Goal: Transaction & Acquisition: Purchase product/service

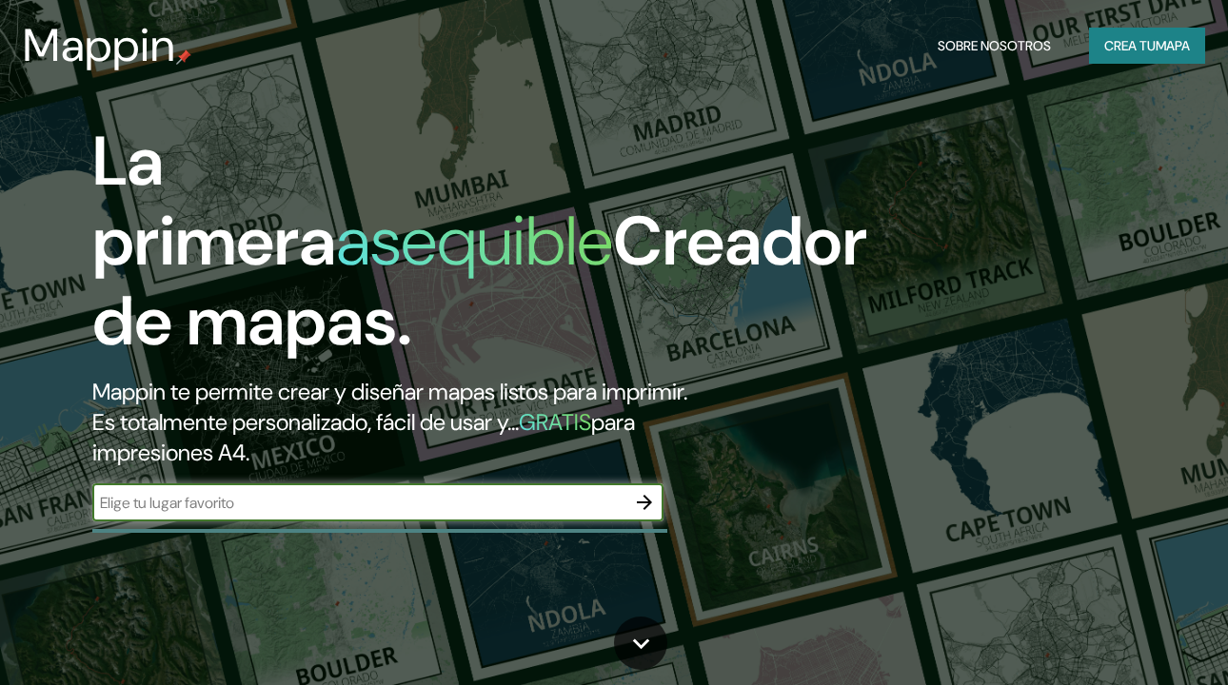
click at [410, 514] on input "text" at bounding box center [358, 503] width 533 height 22
type input "quilicura chile"
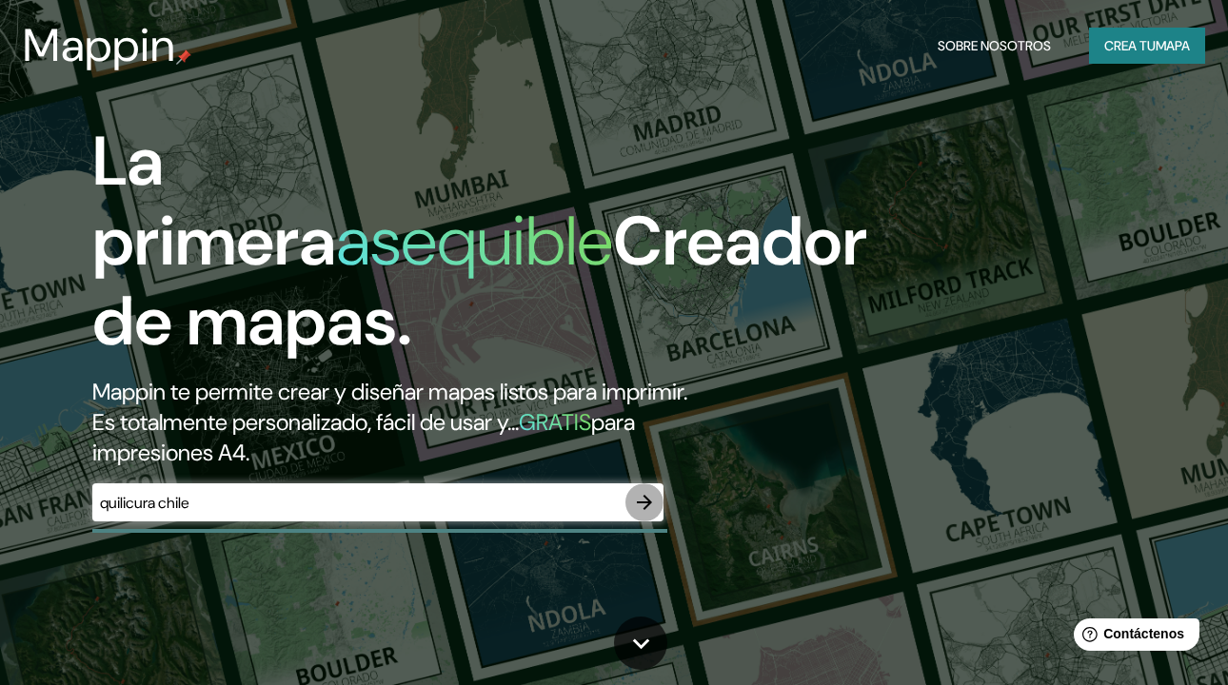
click at [653, 514] on icon "button" at bounding box center [644, 502] width 23 height 23
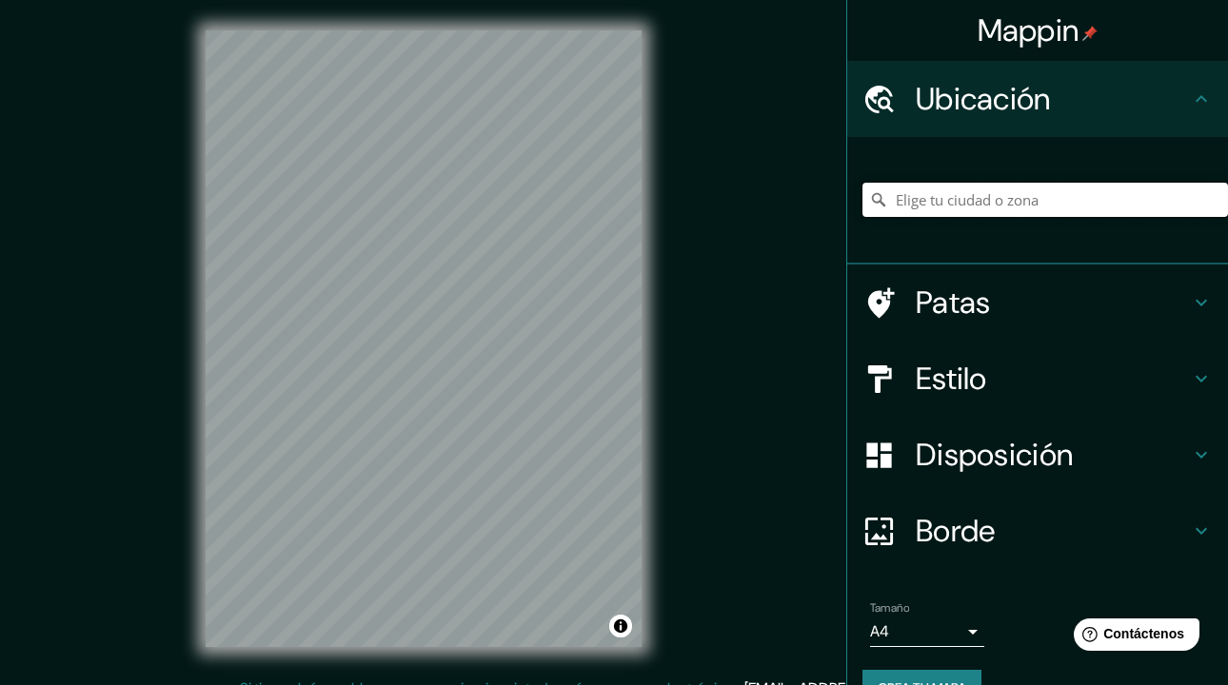
click at [1017, 211] on input "Elige tu ciudad o zona" at bounding box center [1044, 200] width 365 height 34
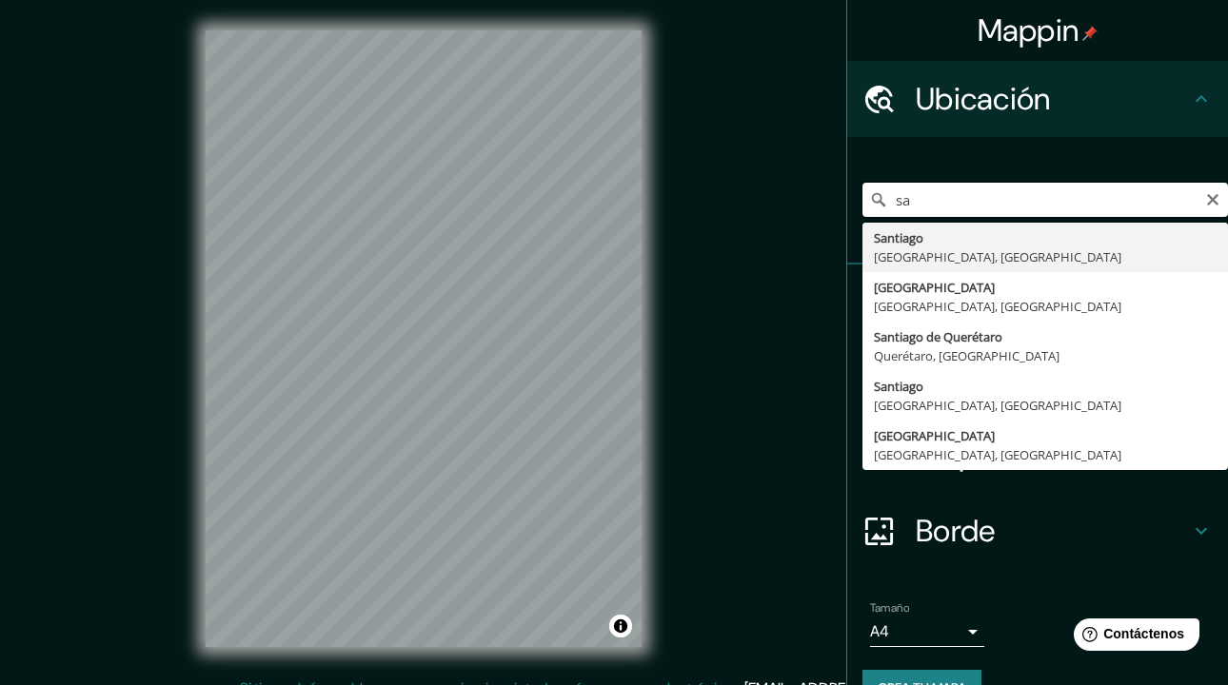
type input "s"
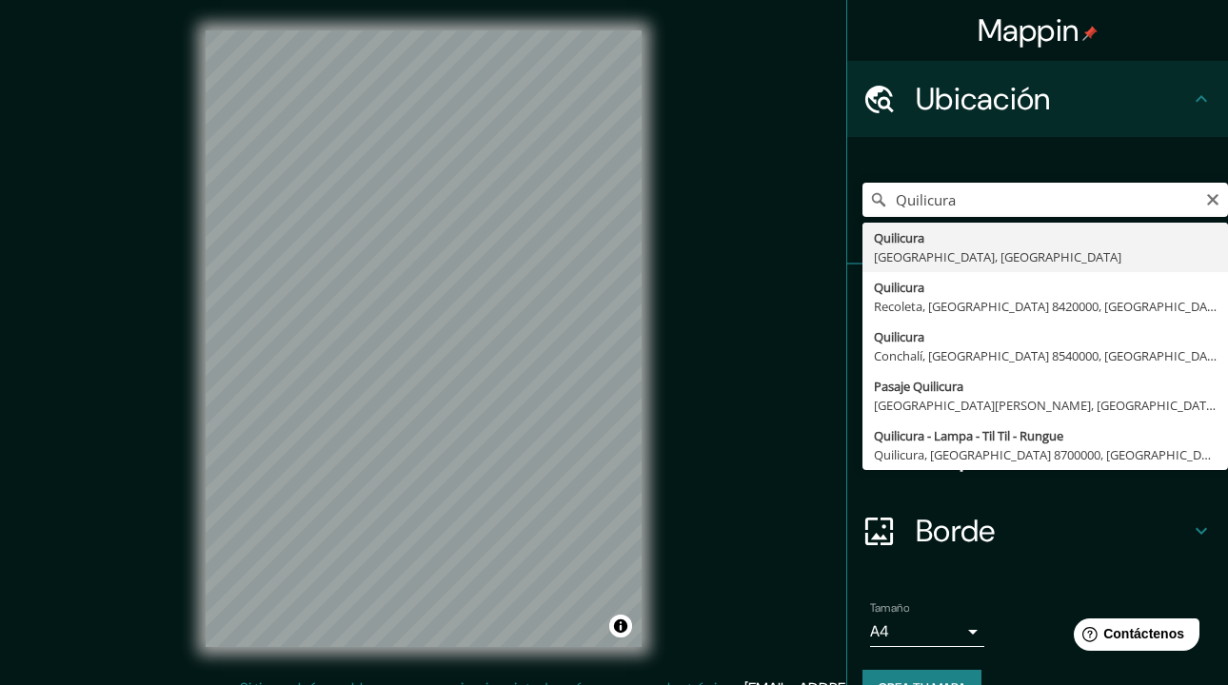
type input "Quilicura, [GEOGRAPHIC_DATA], [GEOGRAPHIC_DATA]"
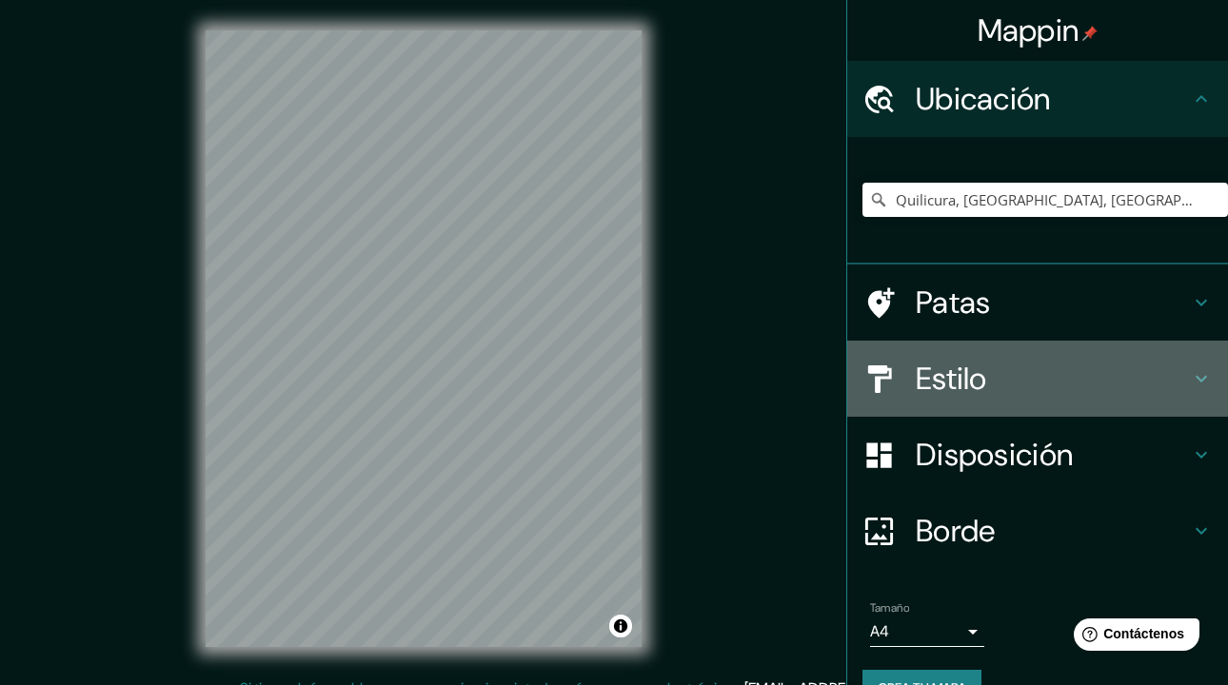
click at [1003, 383] on h4 "Estilo" at bounding box center [1053, 379] width 274 height 38
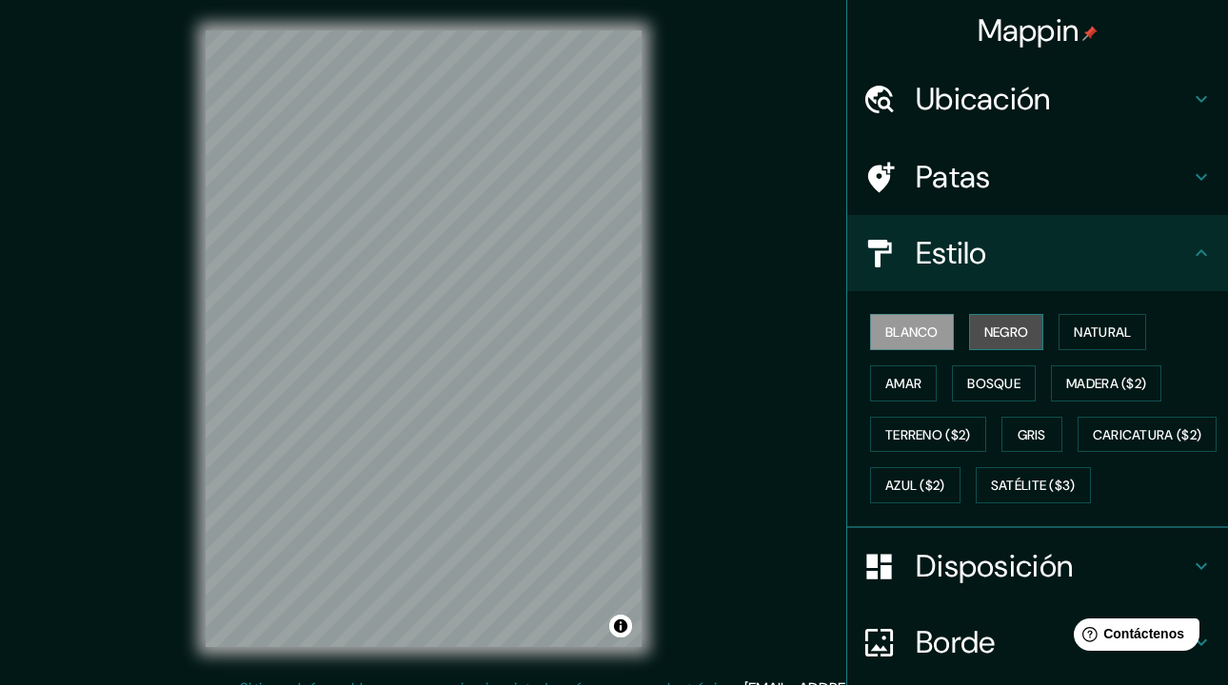
click at [990, 332] on font "Negro" at bounding box center [1006, 332] width 45 height 17
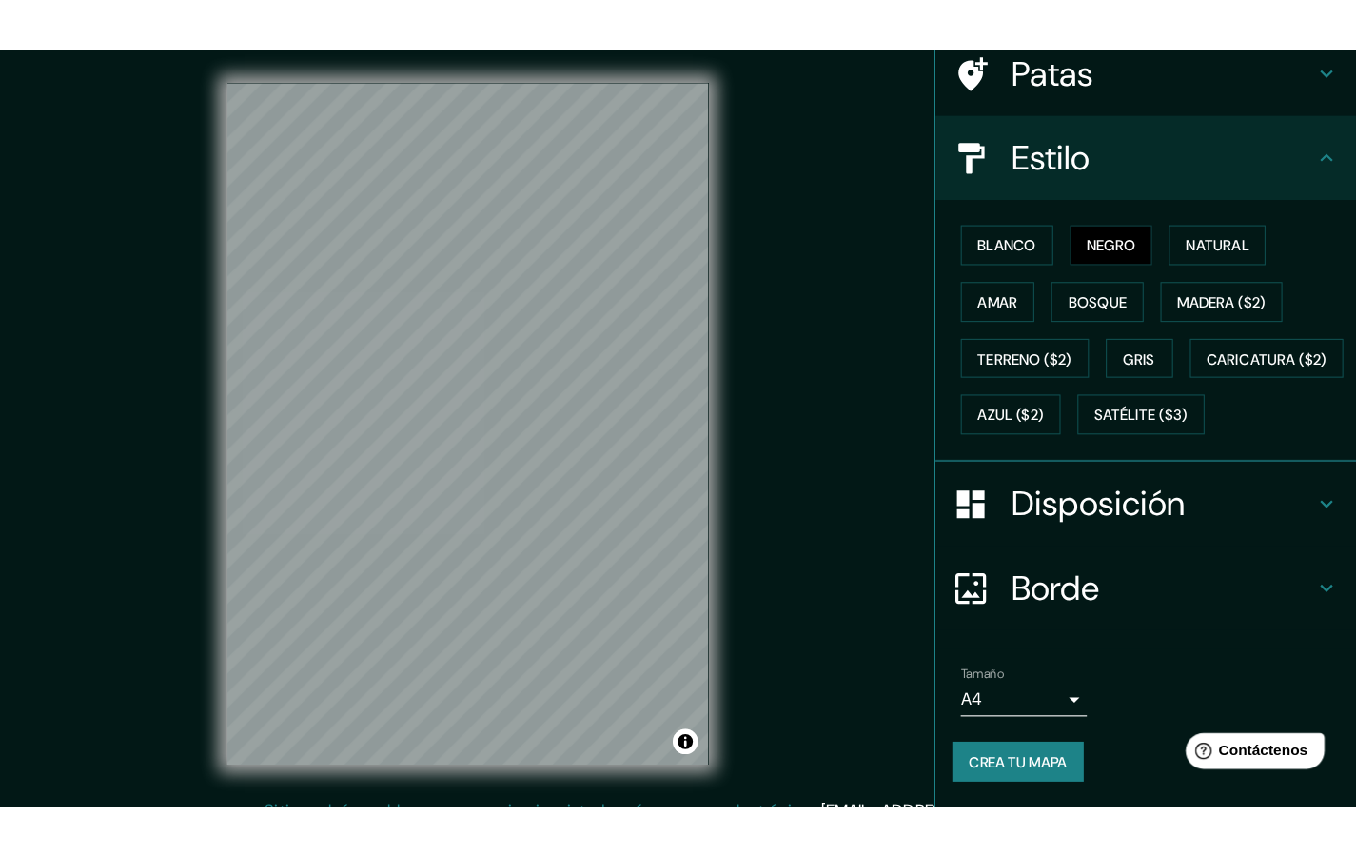
scroll to position [206, 0]
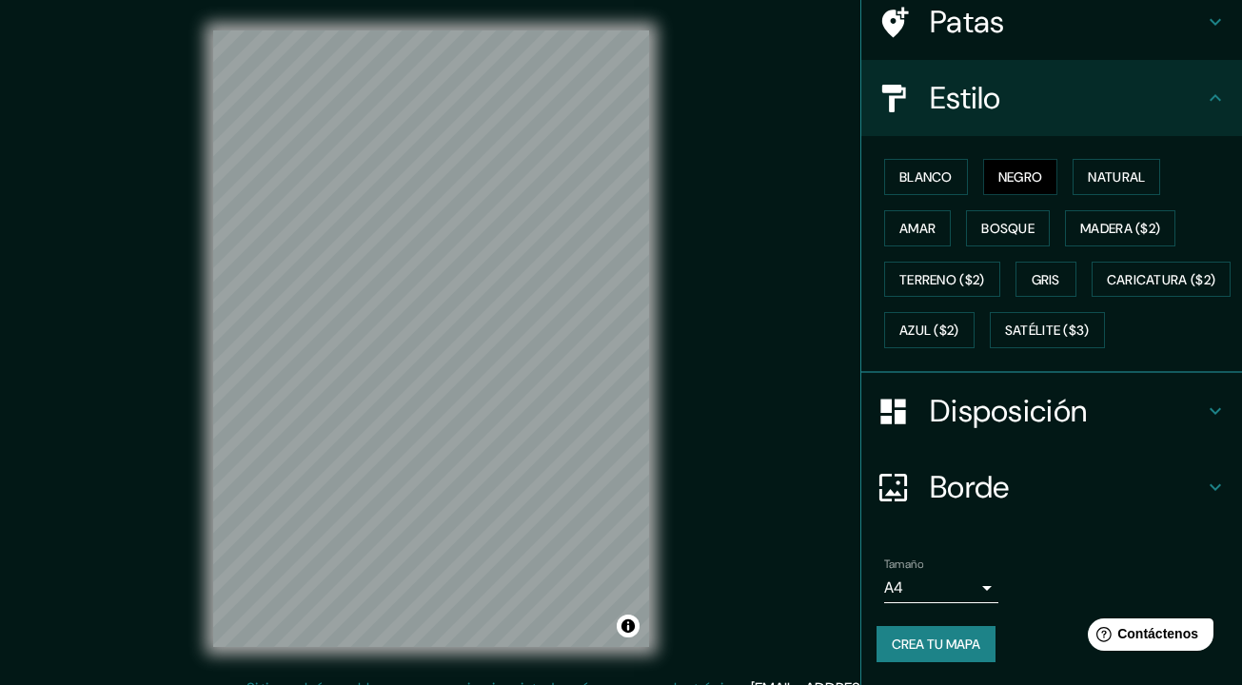
click at [944, 592] on body "Mappin Ubicación Quilicura, [GEOGRAPHIC_DATA], [GEOGRAPHIC_DATA] Patas Estilo B…" at bounding box center [621, 342] width 1242 height 685
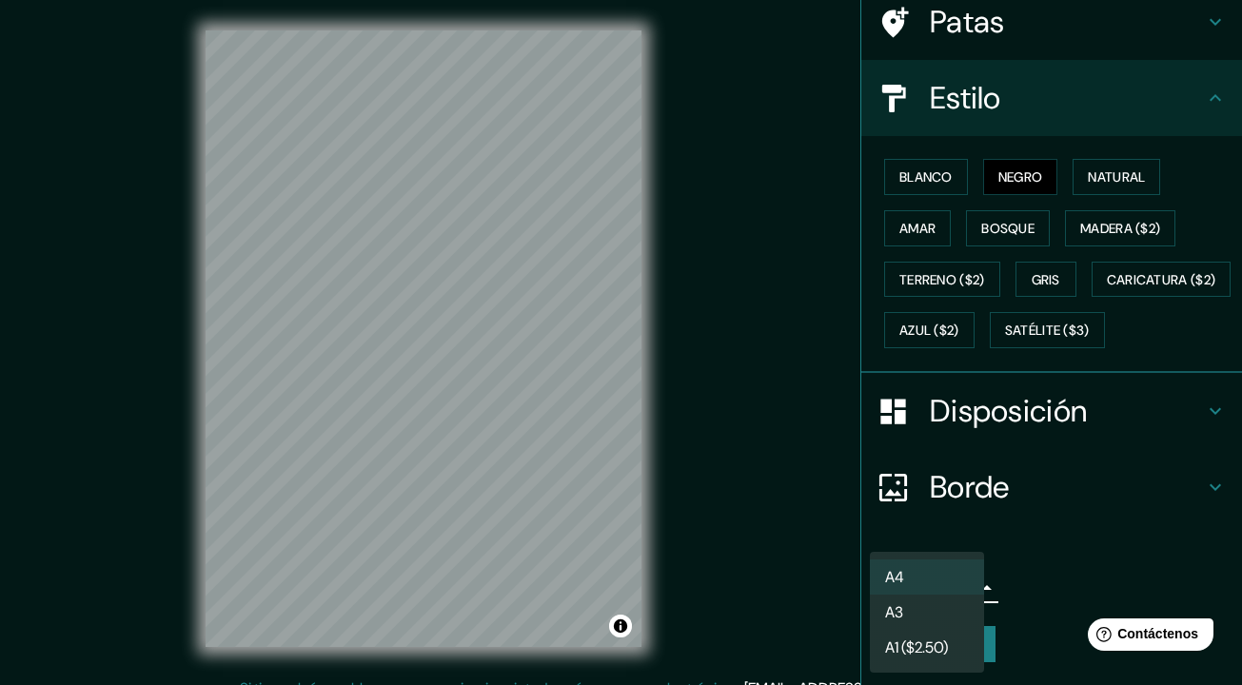
click at [945, 651] on font "A1 ($2.50)" at bounding box center [916, 648] width 63 height 20
click at [944, 584] on body "Mappin Ubicación Quilicura, [GEOGRAPHIC_DATA], [GEOGRAPHIC_DATA] Patas Estilo B…" at bounding box center [621, 342] width 1242 height 685
click at [945, 614] on li "A3" at bounding box center [927, 612] width 114 height 35
type input "a4"
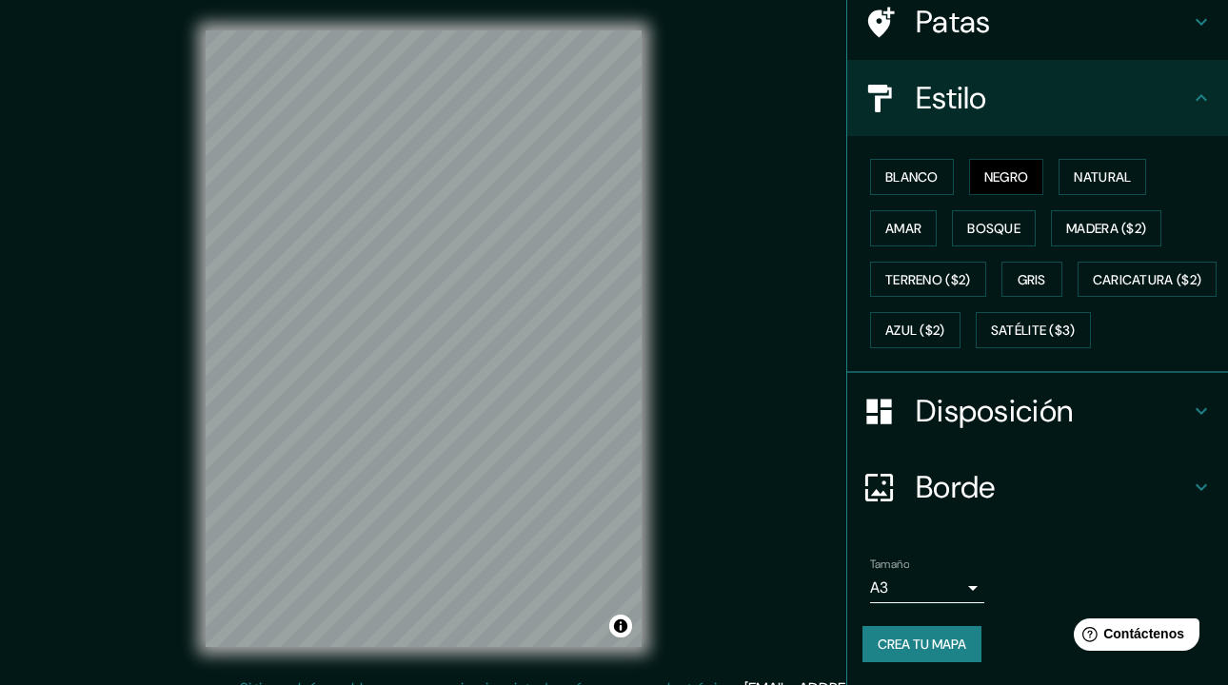
click at [675, 517] on div "Mappin Ubicación Quilicura, [GEOGRAPHIC_DATA], [GEOGRAPHIC_DATA] Patas Estilo B…" at bounding box center [614, 354] width 1228 height 708
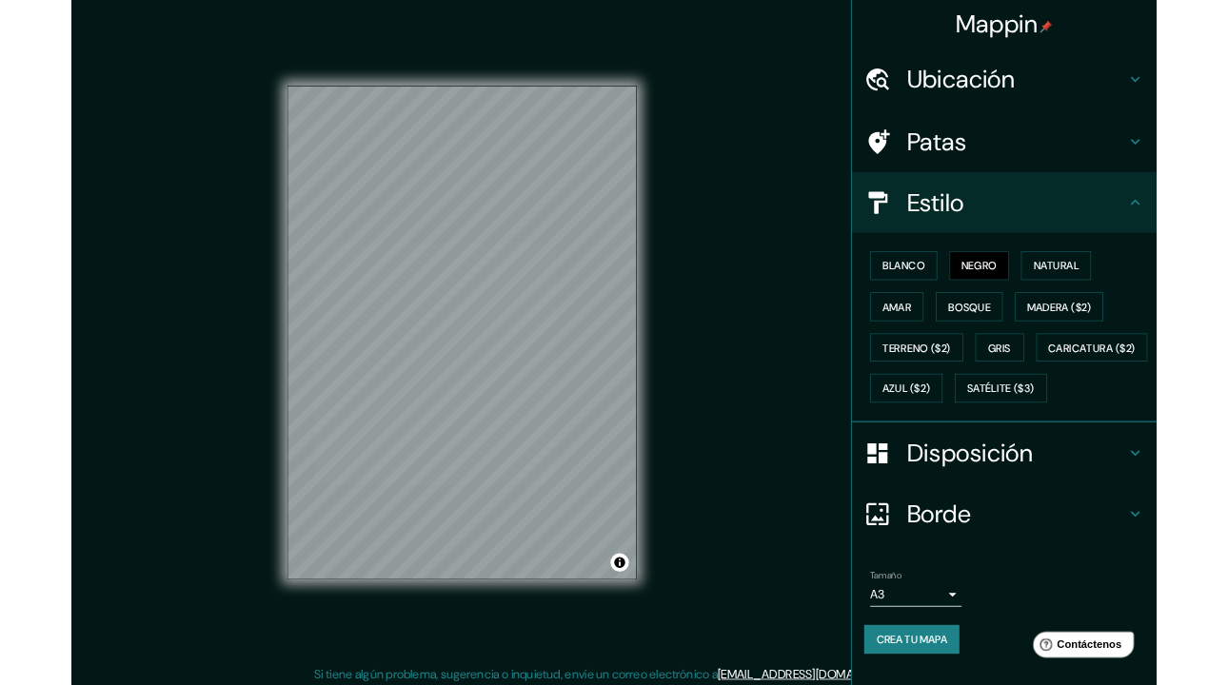
scroll to position [118, 0]
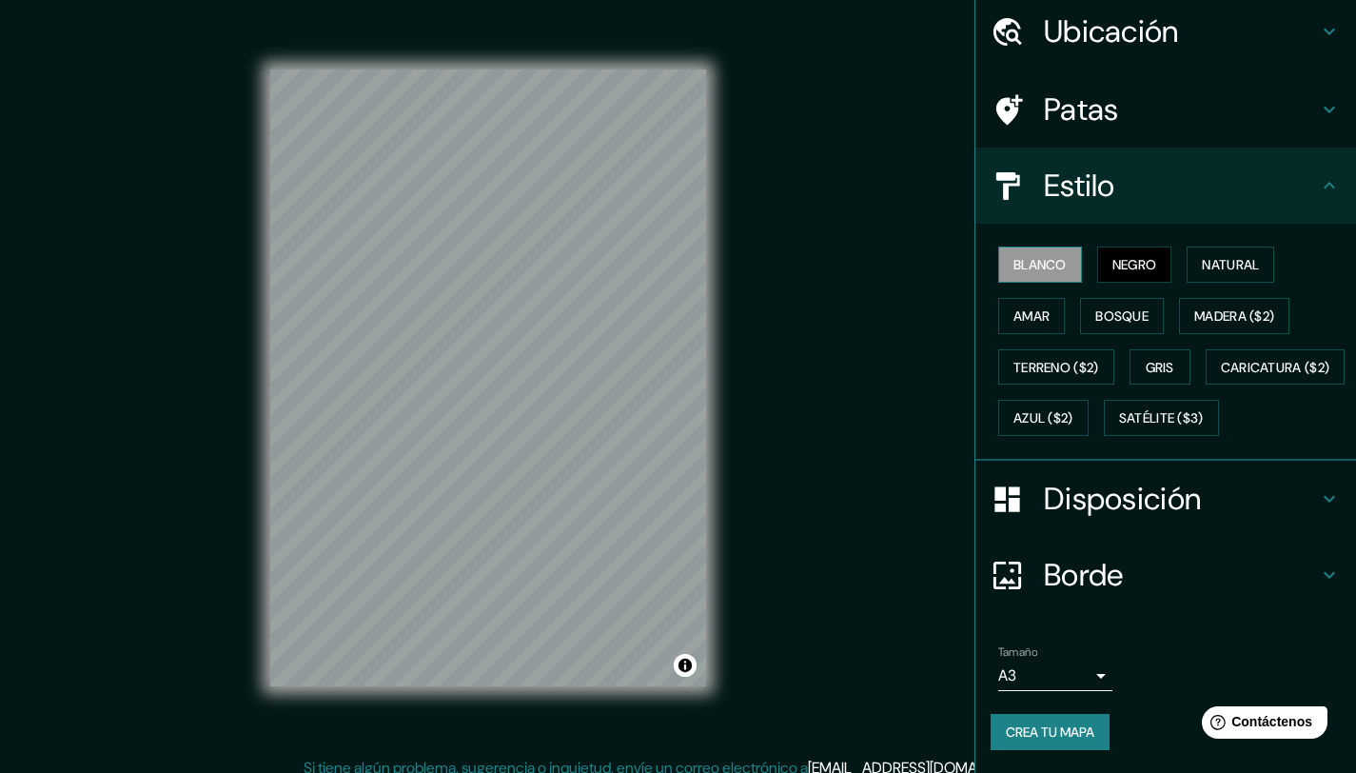
click at [1030, 247] on button "Blanco" at bounding box center [1040, 265] width 84 height 36
click at [1124, 256] on font "Negro" at bounding box center [1135, 264] width 45 height 17
click at [1229, 252] on font "Natural" at bounding box center [1230, 264] width 57 height 25
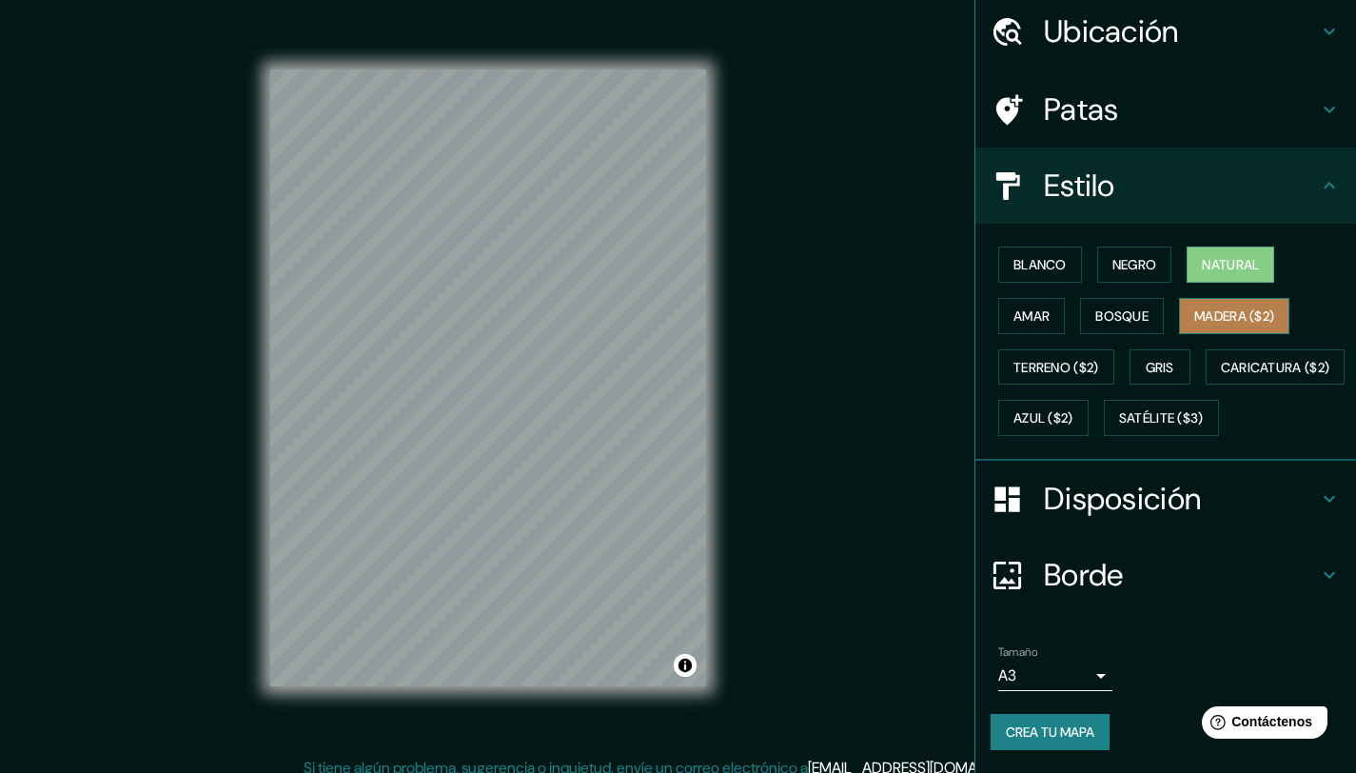
click at [1216, 304] on font "Madera ($2)" at bounding box center [1234, 316] width 80 height 25
click at [1143, 298] on button "Bosque" at bounding box center [1122, 316] width 84 height 36
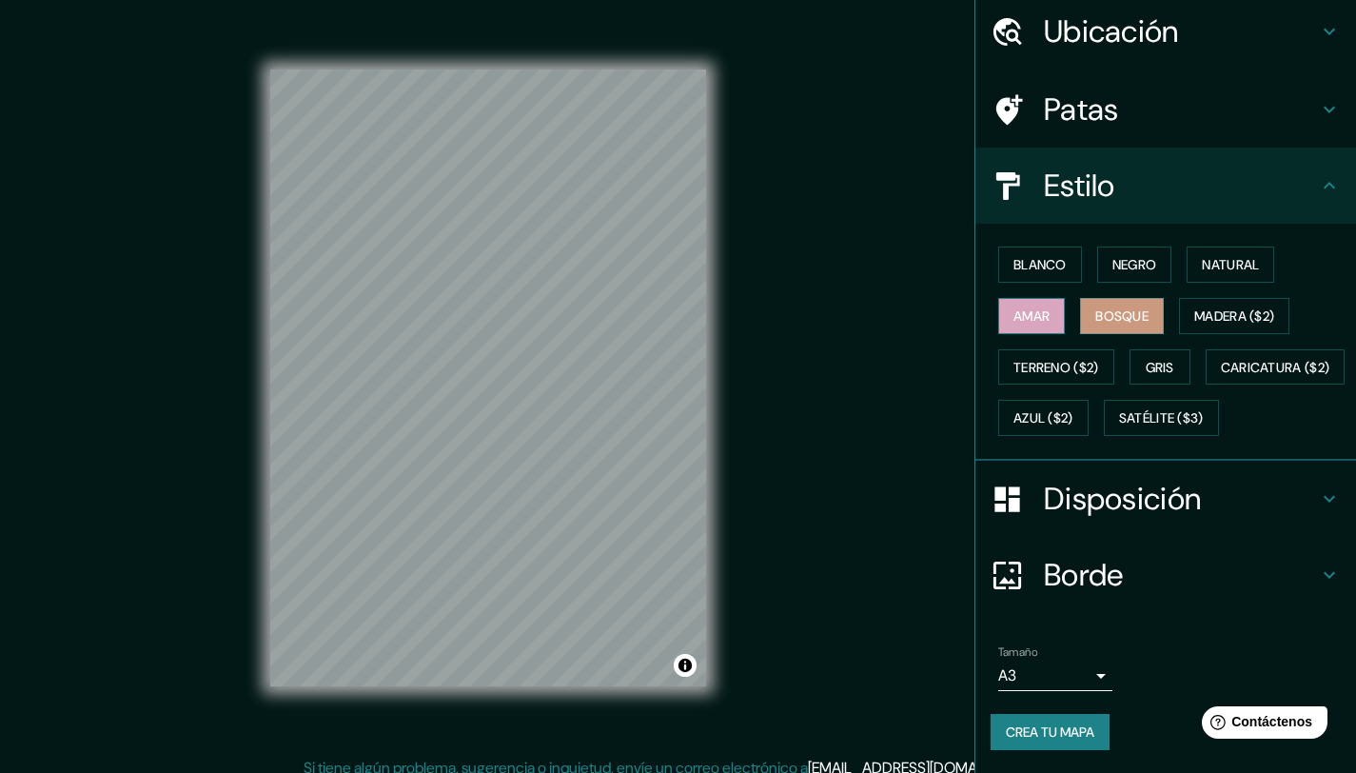
click at [1014, 307] on font "Amar" at bounding box center [1032, 315] width 36 height 17
click at [1147, 256] on font "Negro" at bounding box center [1135, 264] width 45 height 17
click at [1124, 252] on font "Negro" at bounding box center [1135, 264] width 45 height 25
click at [695, 666] on button "Activar o desactivar atribución" at bounding box center [685, 665] width 23 height 23
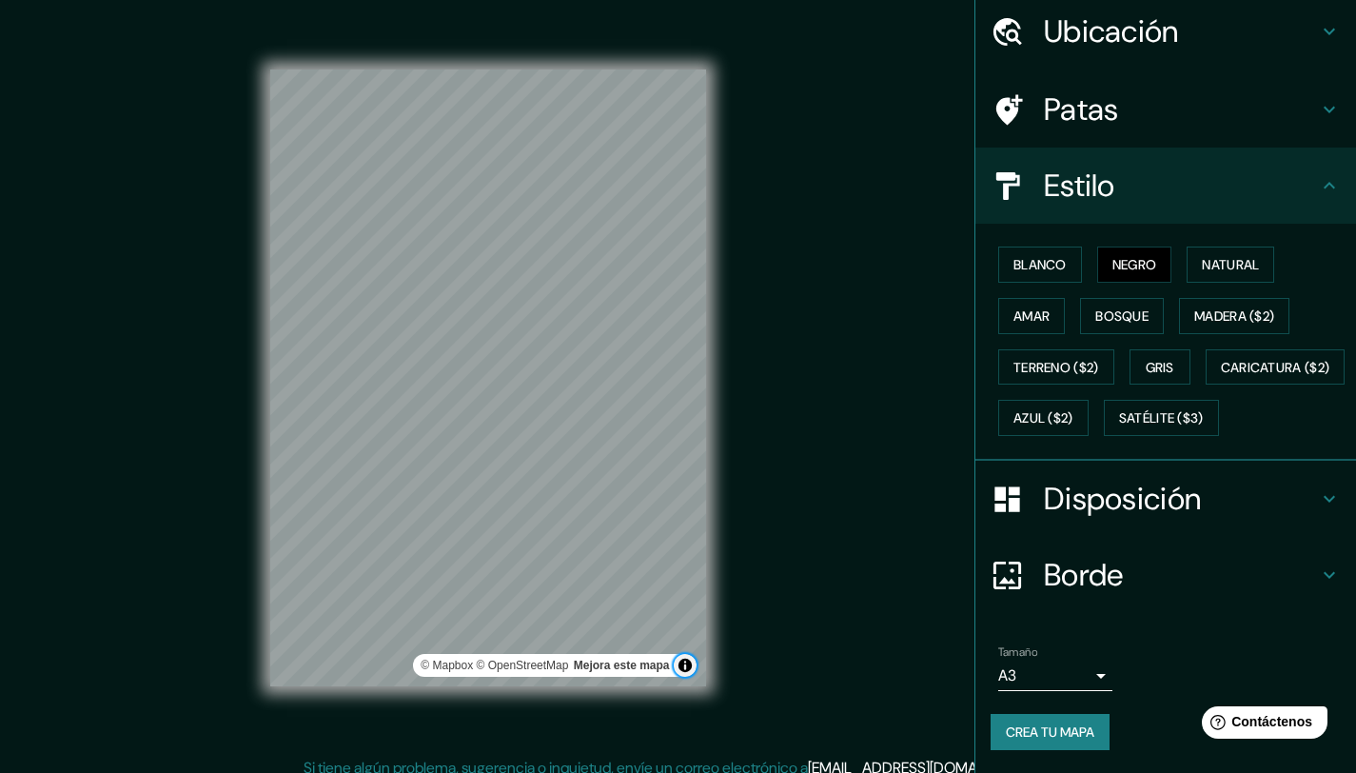
click at [695, 666] on button "Activar o desactivar atribución" at bounding box center [685, 665] width 23 height 23
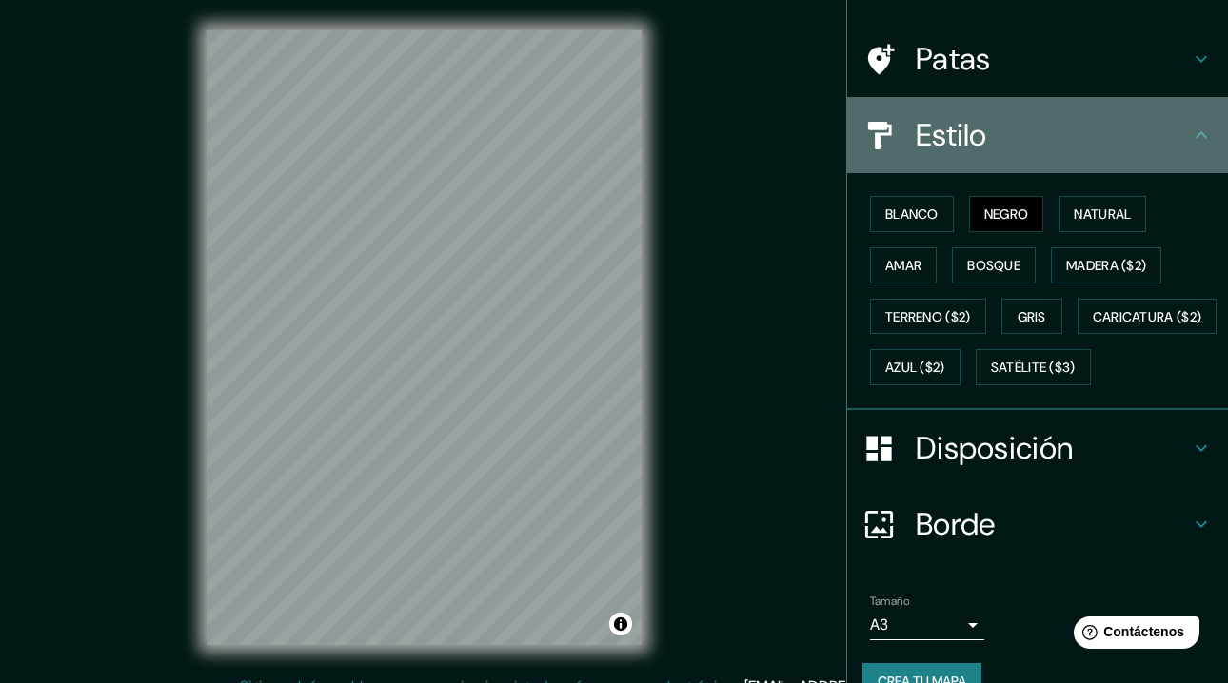
click at [1042, 150] on h4 "Estilo" at bounding box center [1053, 135] width 274 height 38
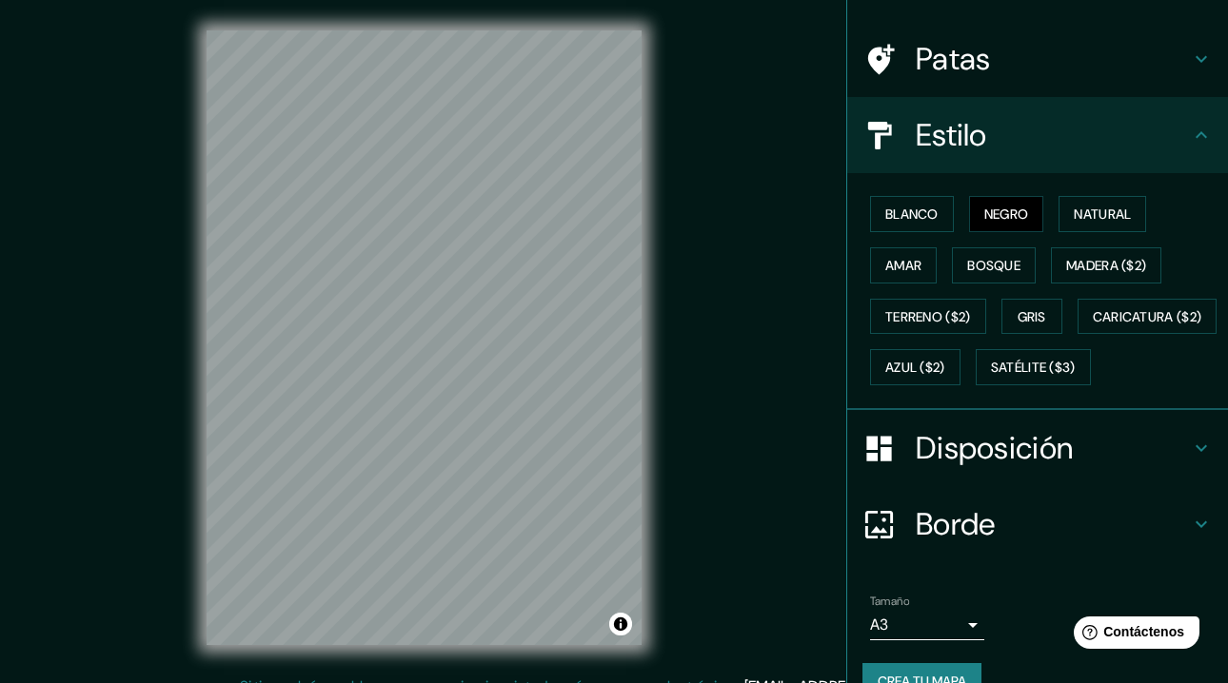
click at [1200, 141] on div "Estilo" at bounding box center [1037, 135] width 381 height 76
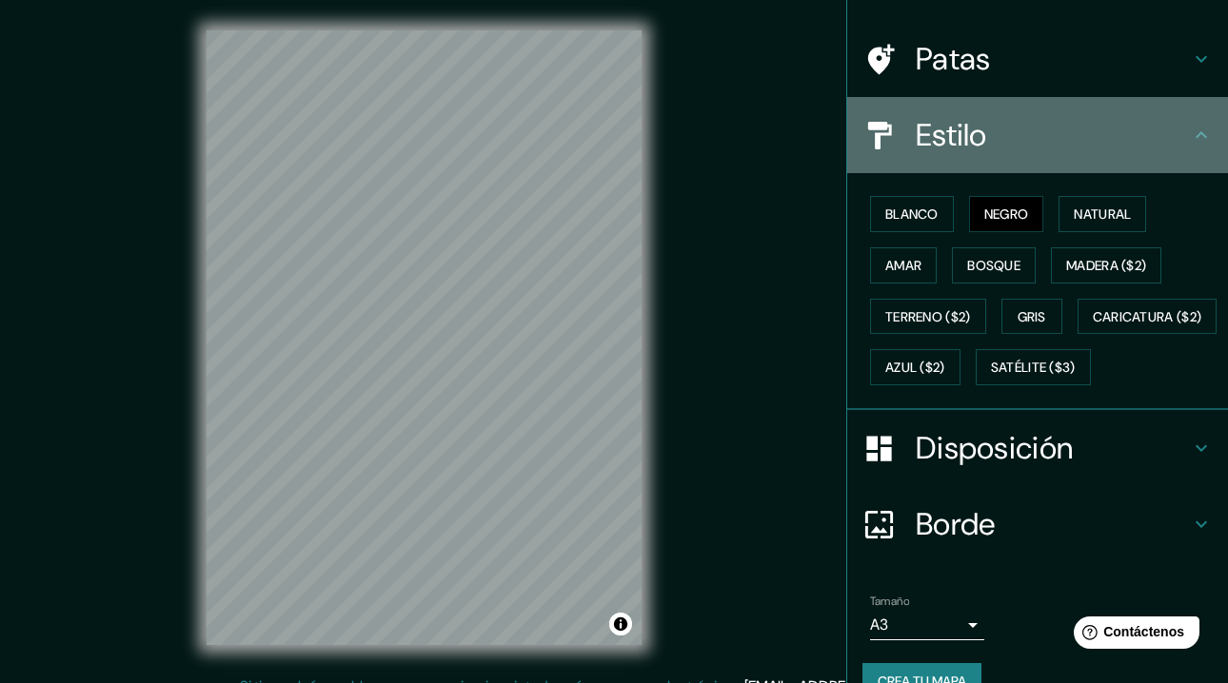
click at [1193, 138] on icon at bounding box center [1201, 135] width 23 height 23
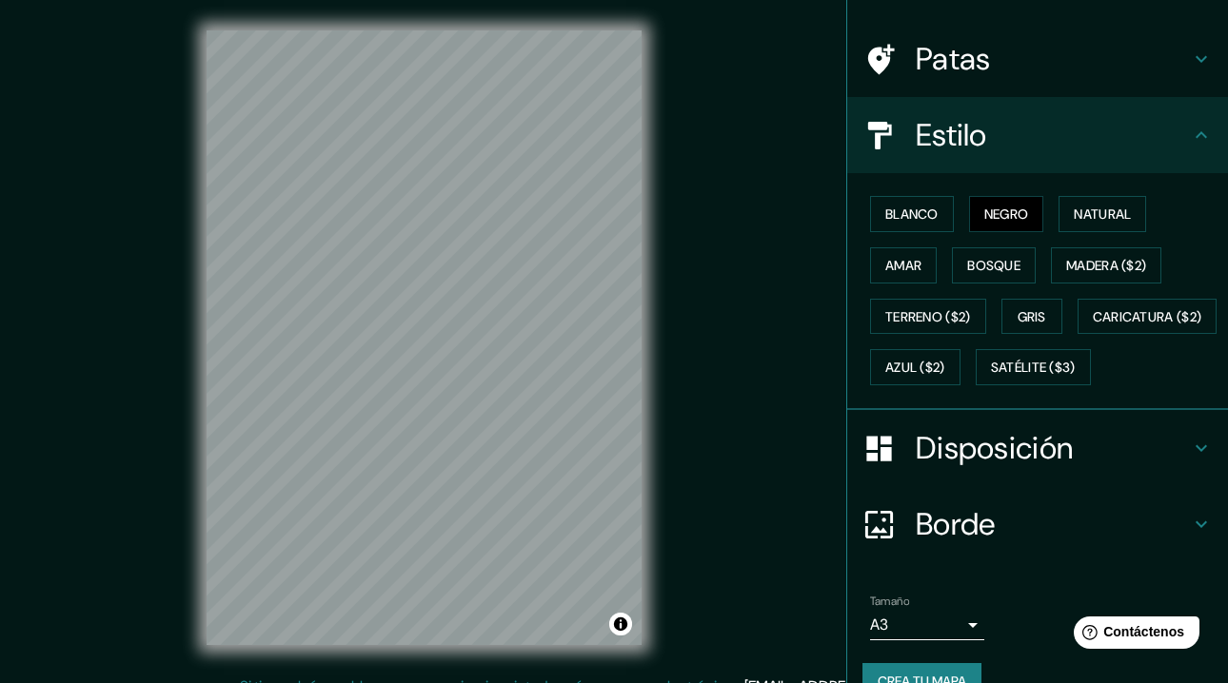
click at [1190, 137] on icon at bounding box center [1201, 135] width 23 height 23
click at [1082, 467] on h4 "Disposición" at bounding box center [1053, 448] width 274 height 38
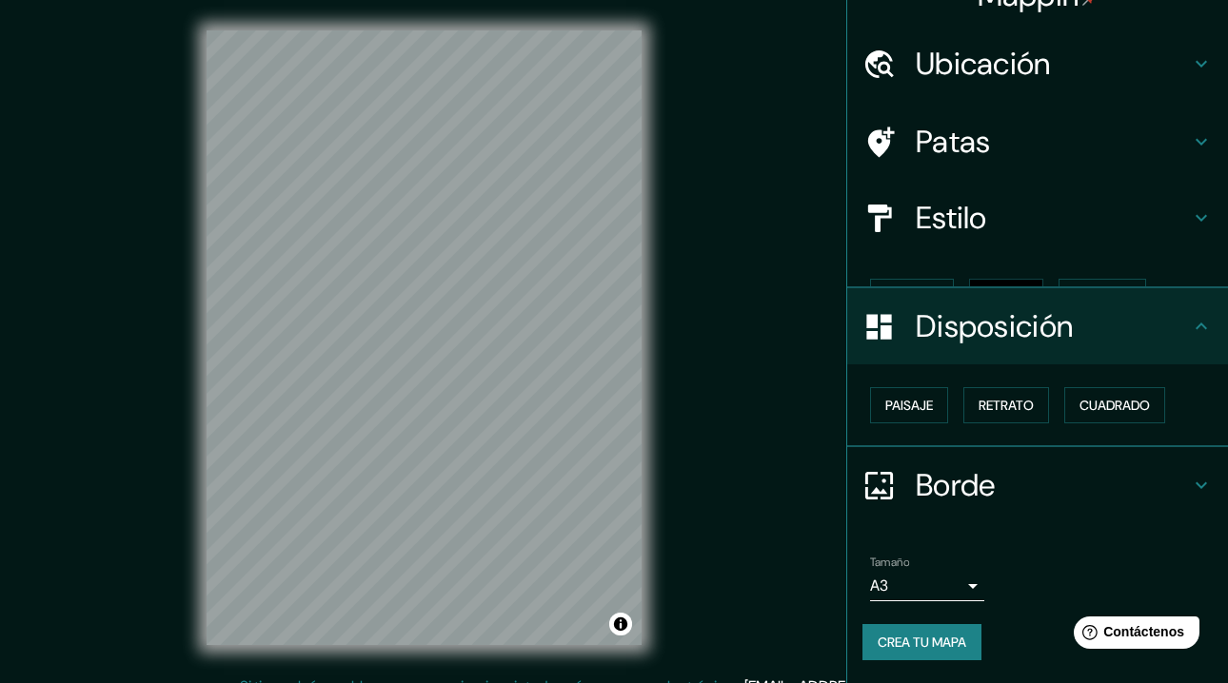
scroll to position [3, 0]
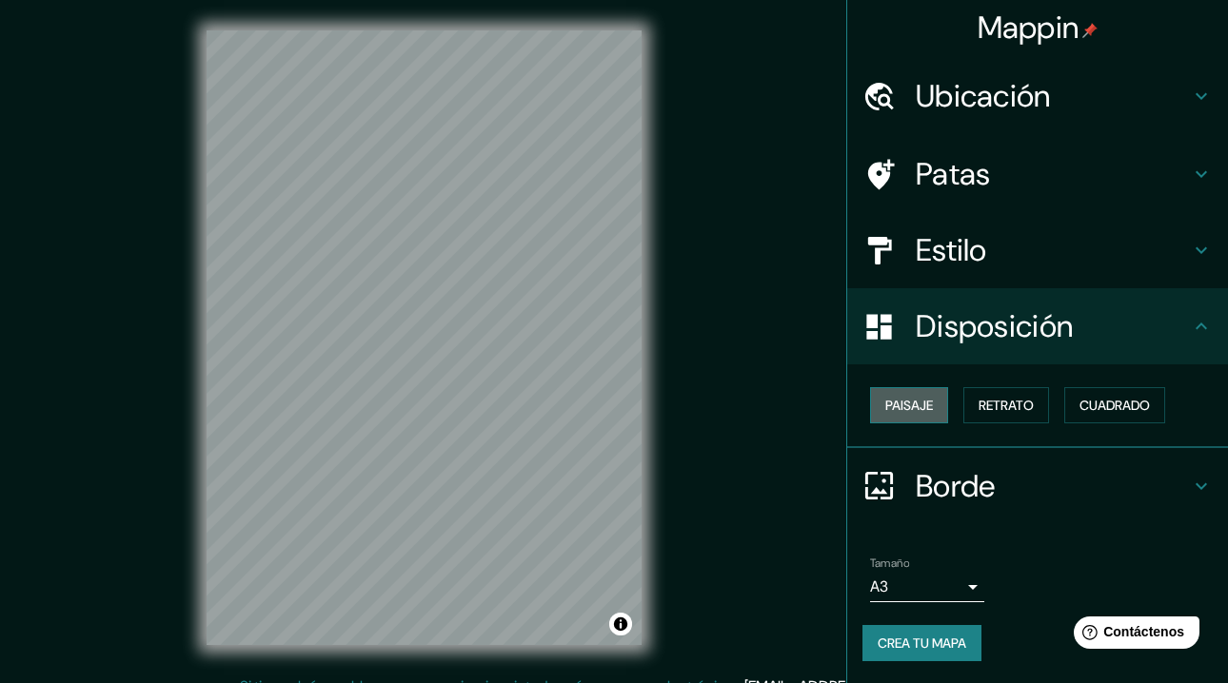
click at [905, 420] on button "Paisaje" at bounding box center [909, 405] width 78 height 36
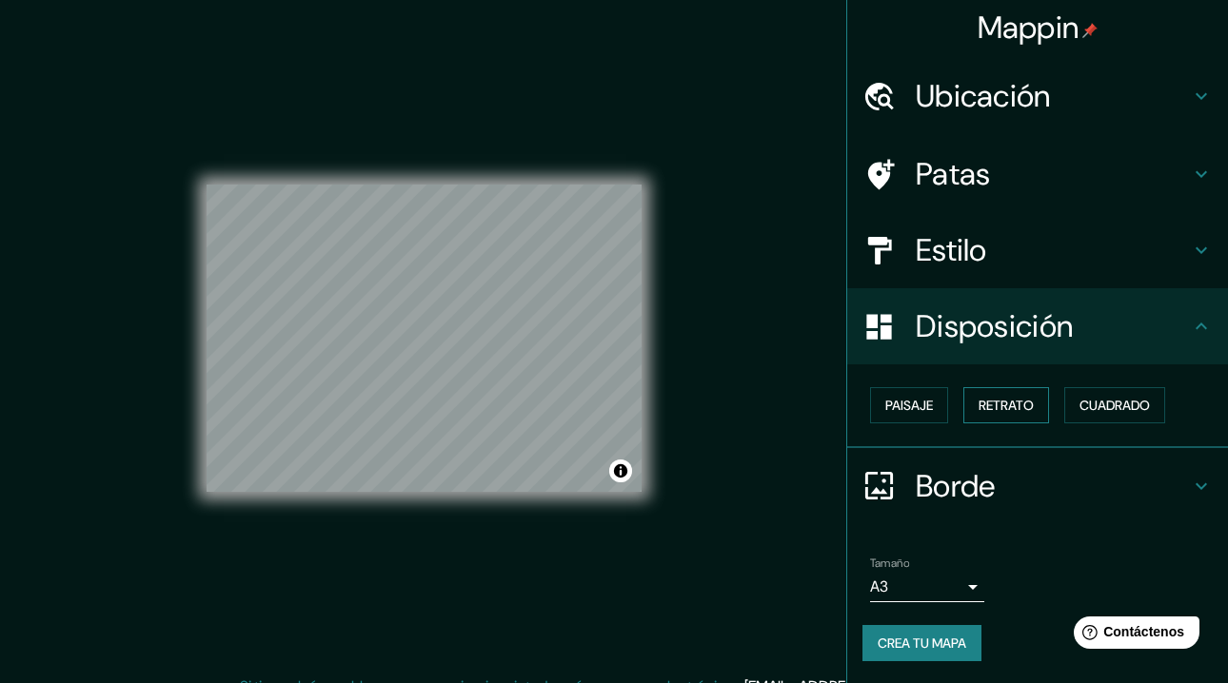
click at [1006, 407] on font "Retrato" at bounding box center [1005, 405] width 55 height 17
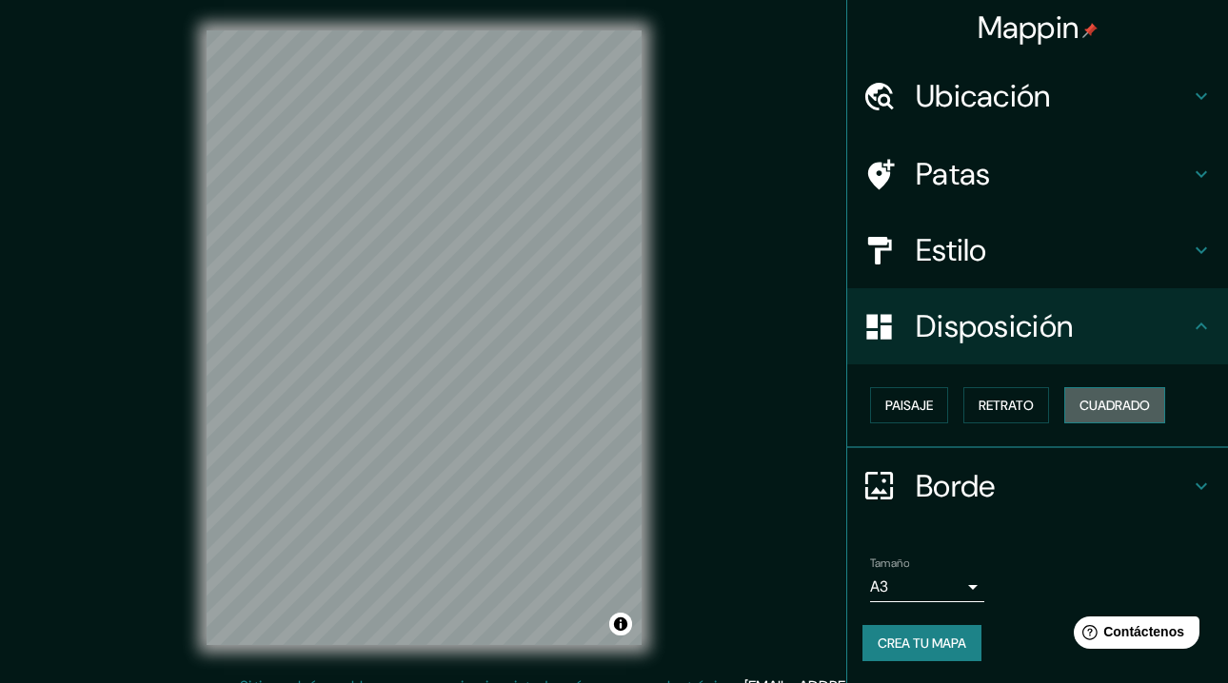
click at [1131, 410] on font "Cuadrado" at bounding box center [1114, 405] width 70 height 17
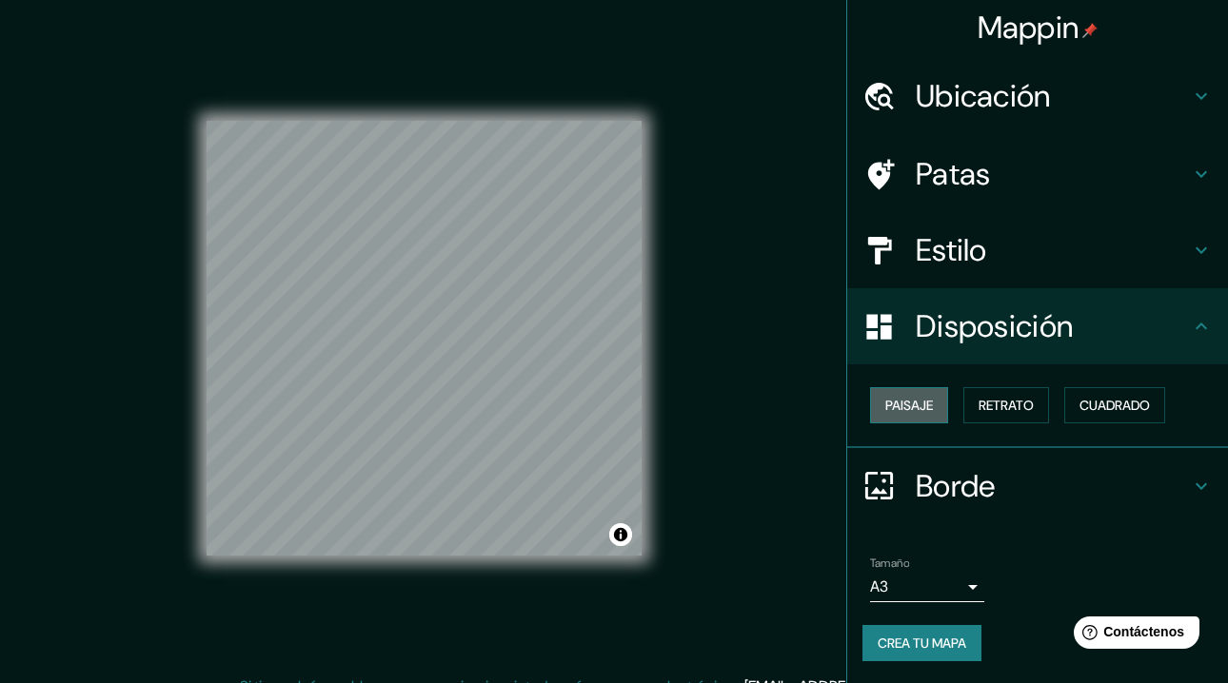
click at [904, 412] on font "Paisaje" at bounding box center [909, 405] width 48 height 17
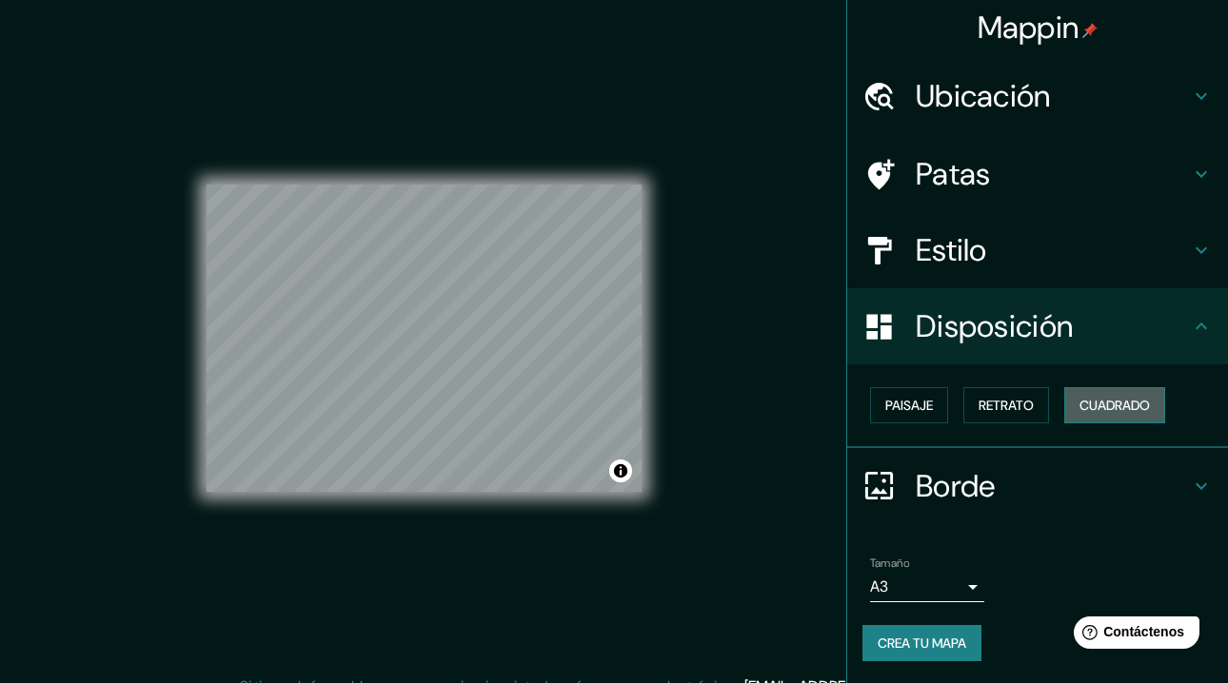
click at [1091, 409] on font "Cuadrado" at bounding box center [1114, 405] width 70 height 17
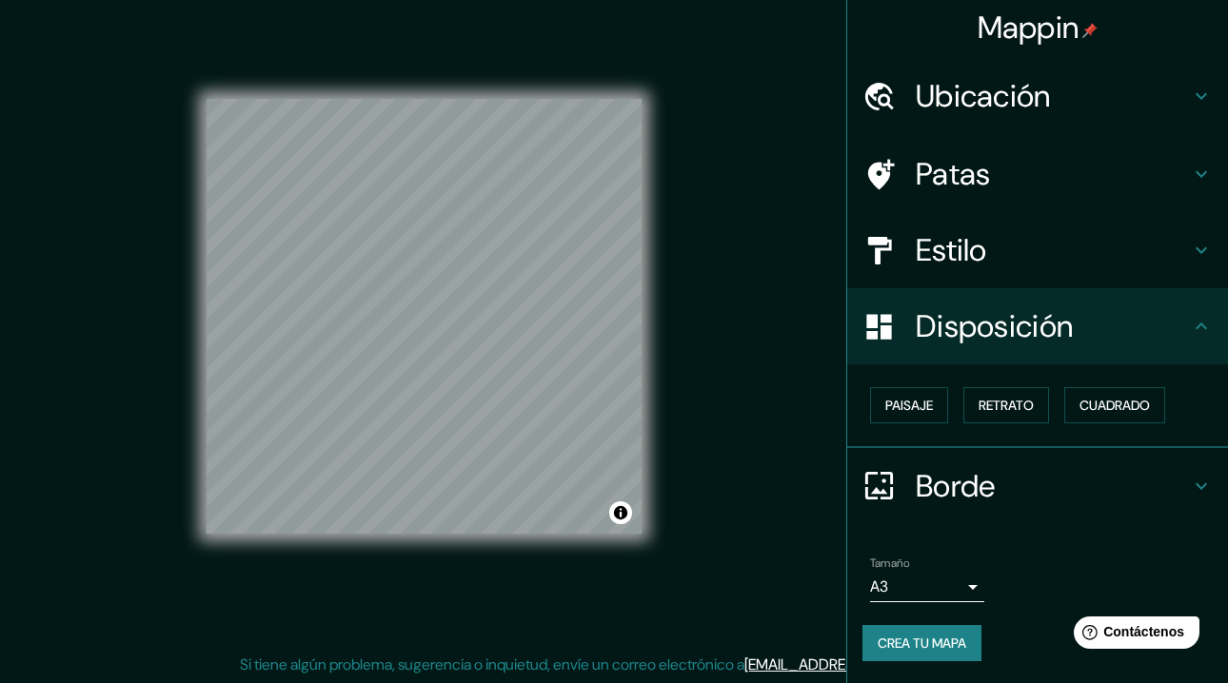
scroll to position [23, 0]
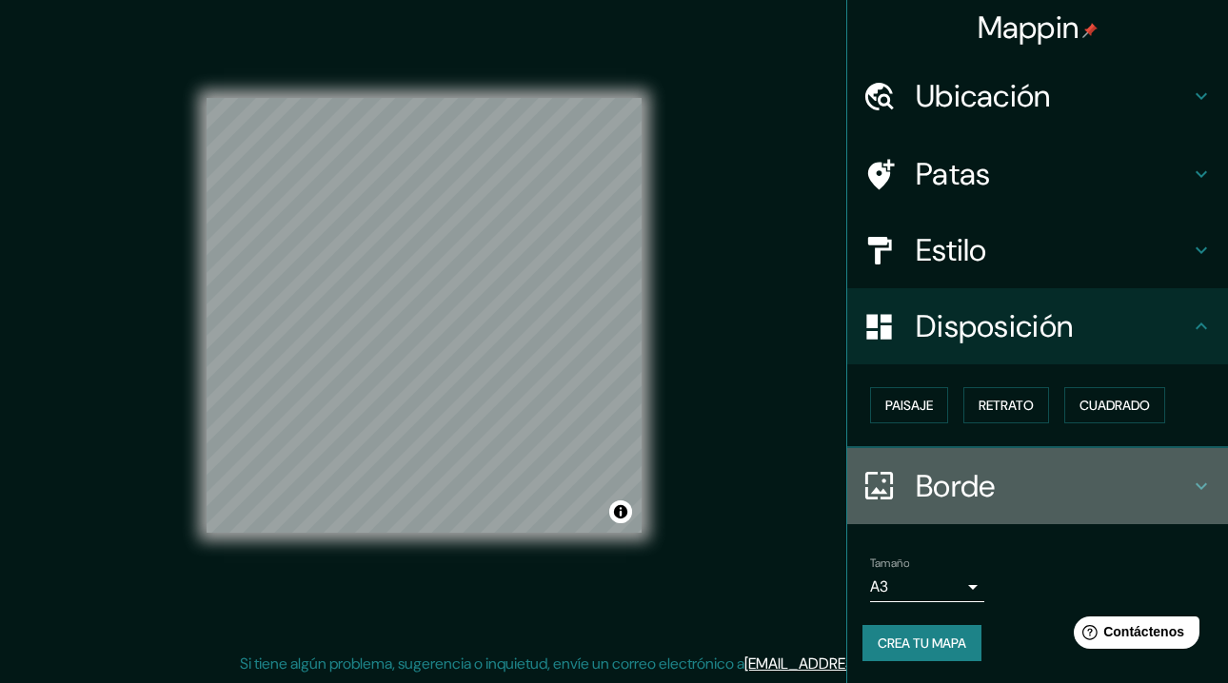
click at [1190, 486] on icon at bounding box center [1201, 486] width 23 height 23
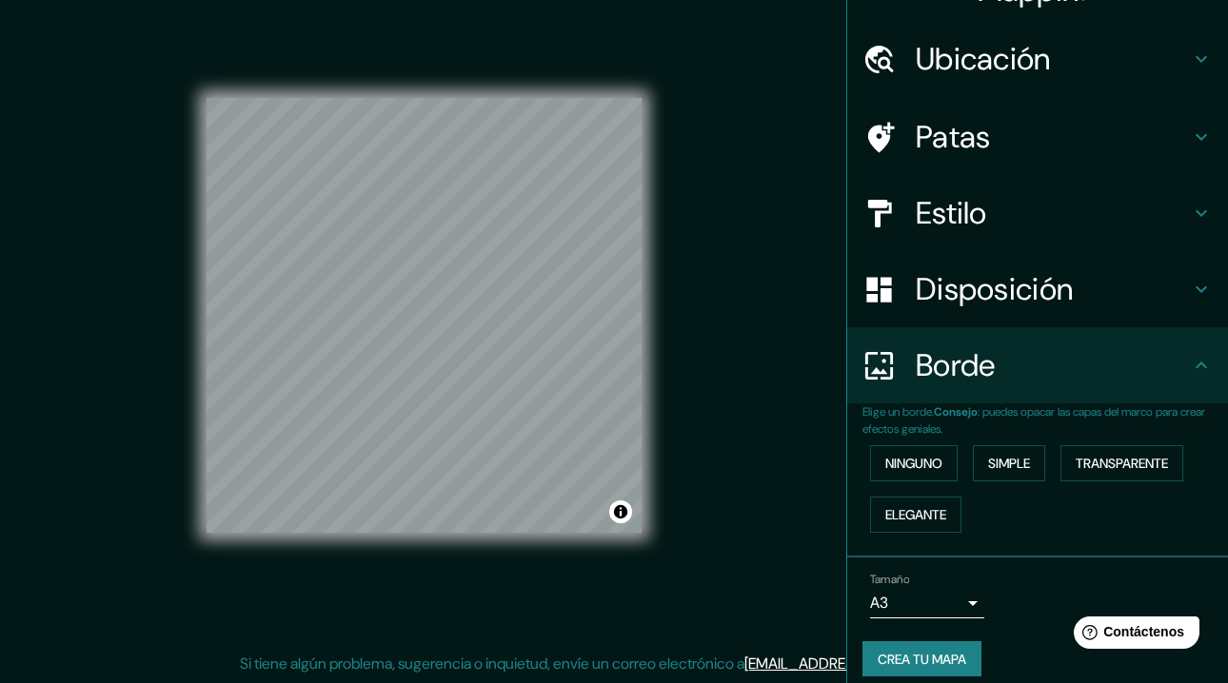
scroll to position [56, 0]
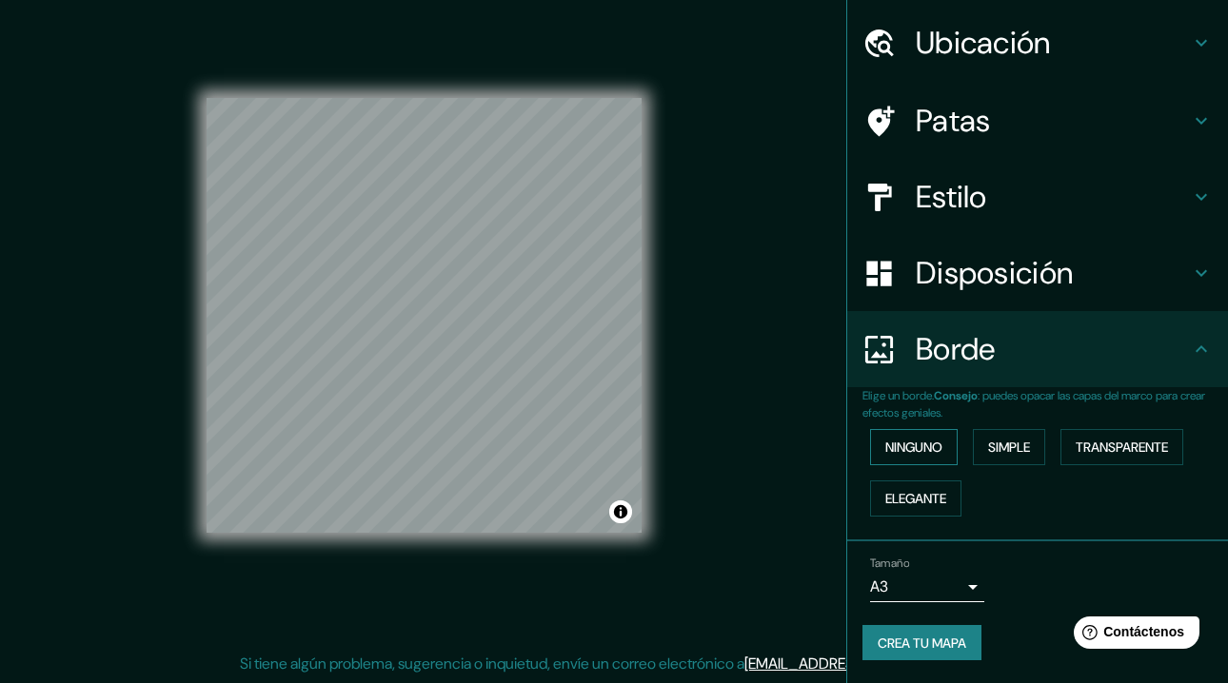
click at [913, 462] on button "Ninguno" at bounding box center [914, 447] width 88 height 36
click at [1001, 464] on div "Ninguno Simple Transparente Elegante" at bounding box center [1044, 473] width 365 height 103
click at [1005, 461] on button "Simple" at bounding box center [1009, 447] width 72 height 36
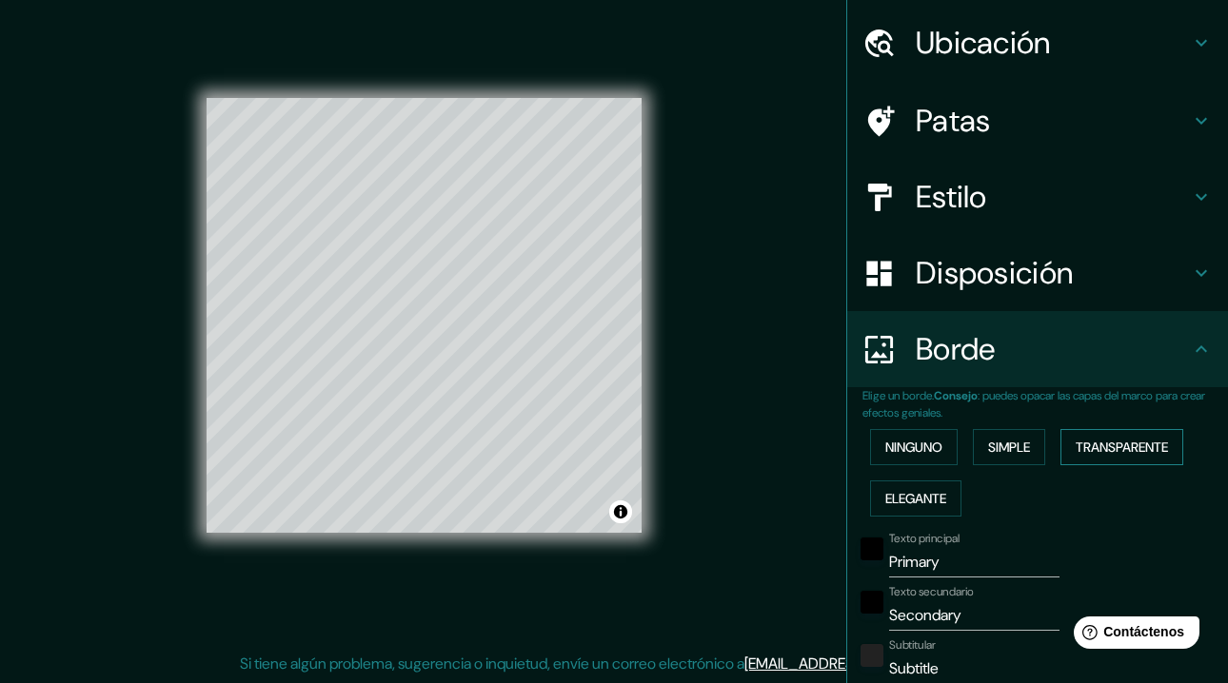
click at [1102, 457] on font "Transparente" at bounding box center [1121, 447] width 92 height 25
click at [909, 502] on font "Elegante" at bounding box center [915, 498] width 61 height 17
click at [913, 448] on font "Ninguno" at bounding box center [913, 447] width 57 height 17
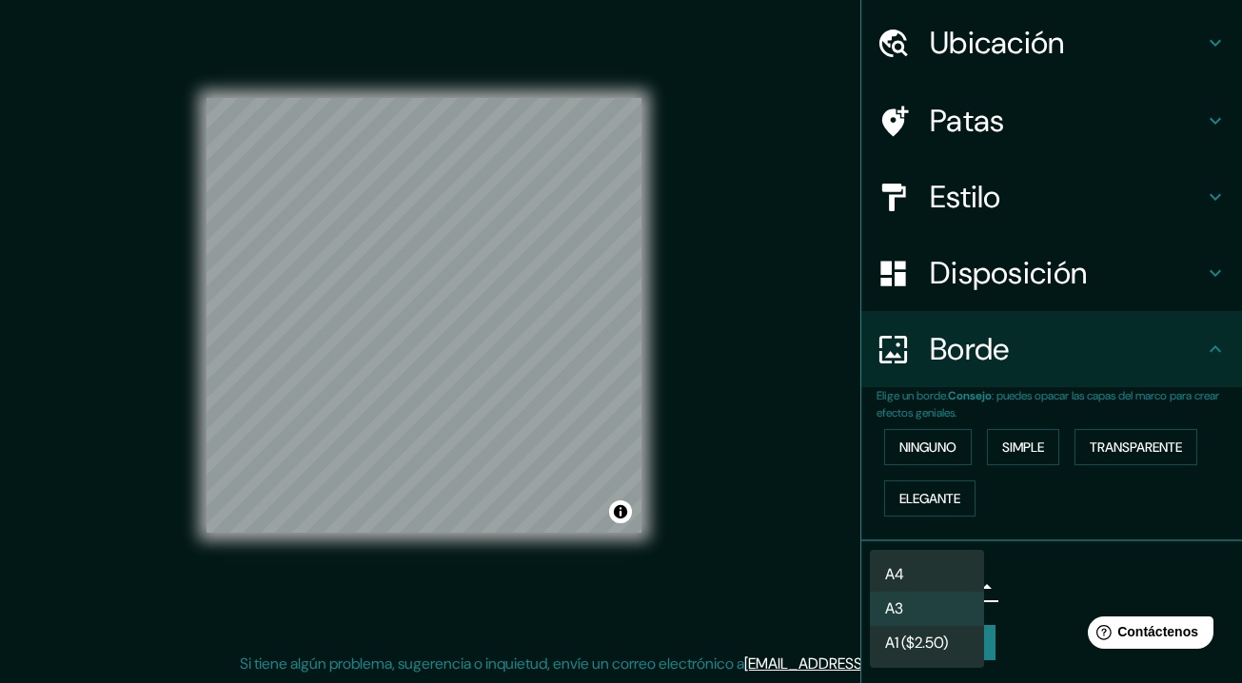
click at [965, 589] on body "Mappin Ubicación Quilicura, [GEOGRAPHIC_DATA], [GEOGRAPHIC_DATA] Patas Estilo D…" at bounding box center [621, 318] width 1242 height 683
click at [956, 608] on li "A3" at bounding box center [927, 610] width 114 height 35
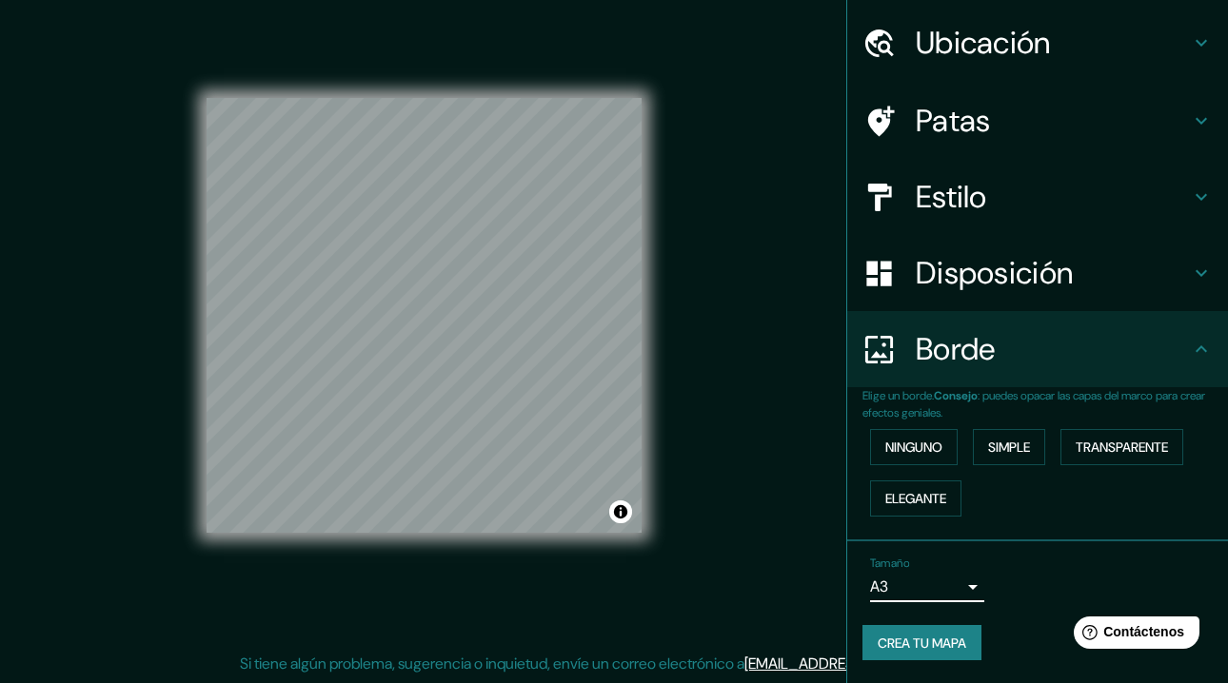
click at [883, 636] on font "Crea tu mapa" at bounding box center [922, 643] width 89 height 17
click at [394, 374] on div at bounding box center [401, 373] width 15 height 15
click at [399, 375] on div at bounding box center [406, 378] width 15 height 15
click at [400, 375] on div at bounding box center [407, 368] width 15 height 15
click at [400, 365] on div at bounding box center [404, 367] width 15 height 15
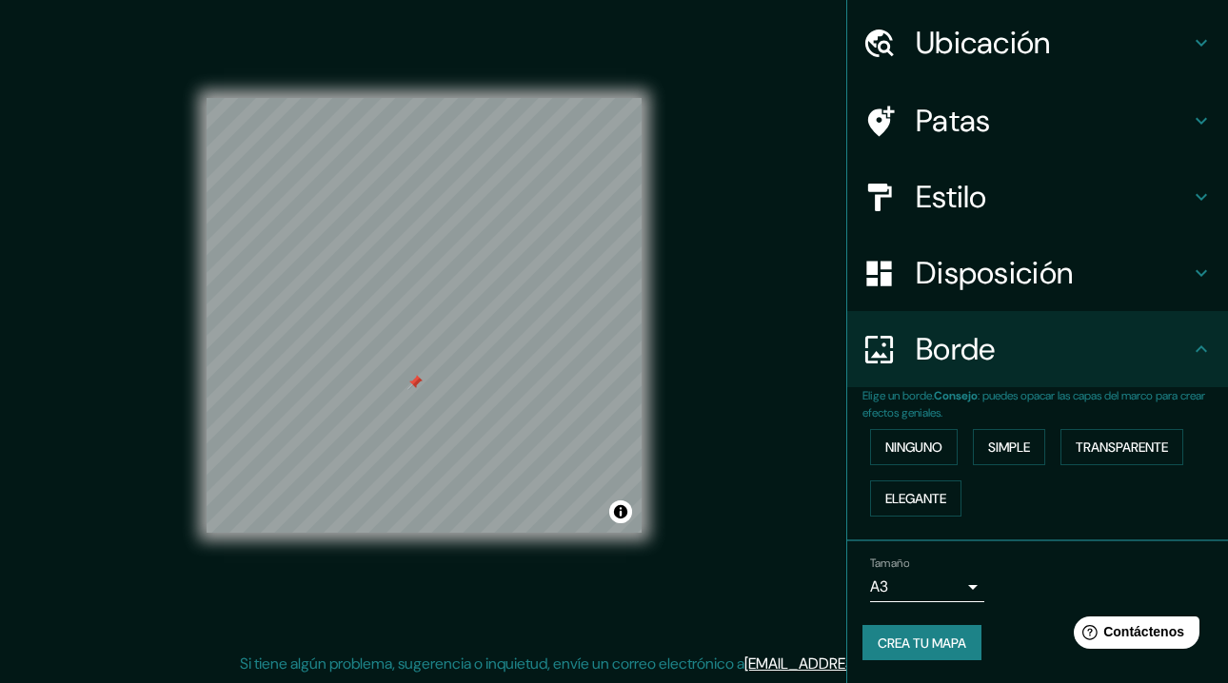
click at [413, 387] on div at bounding box center [414, 382] width 15 height 15
click at [384, 392] on div at bounding box center [386, 388] width 15 height 15
click at [937, 641] on font "Crea tu mapa" at bounding box center [922, 643] width 89 height 17
click at [1156, 522] on div "Ninguno Simple Transparente Elegante" at bounding box center [1044, 473] width 365 height 103
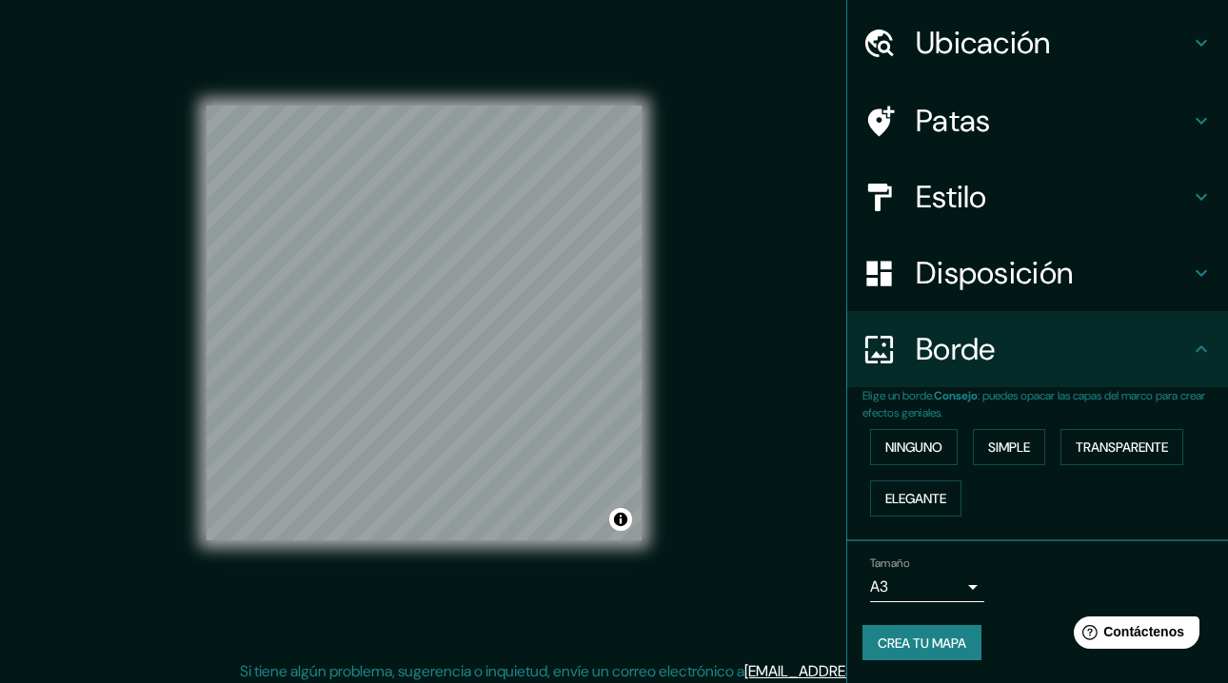
scroll to position [23, 0]
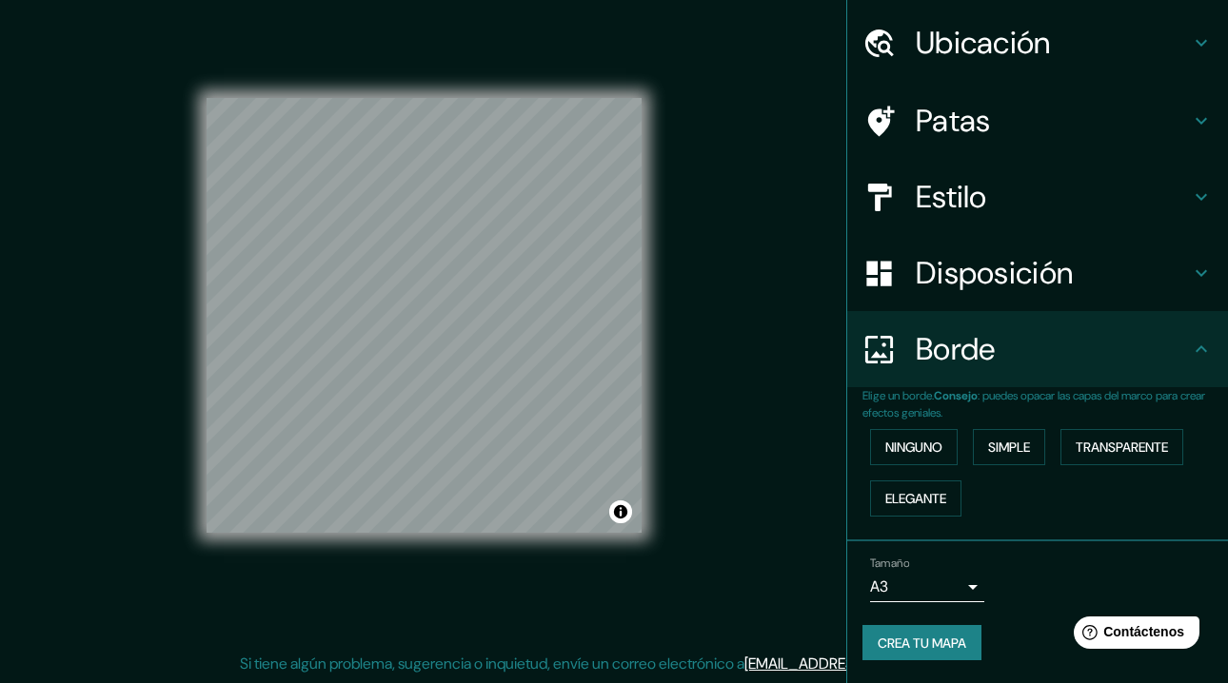
click at [826, 662] on font "[EMAIL_ADDRESS][DOMAIN_NAME]" at bounding box center [861, 664] width 235 height 20
click at [383, 354] on div at bounding box center [388, 352] width 15 height 15
click at [386, 350] on div at bounding box center [388, 352] width 15 height 15
click at [437, 407] on div at bounding box center [441, 404] width 15 height 15
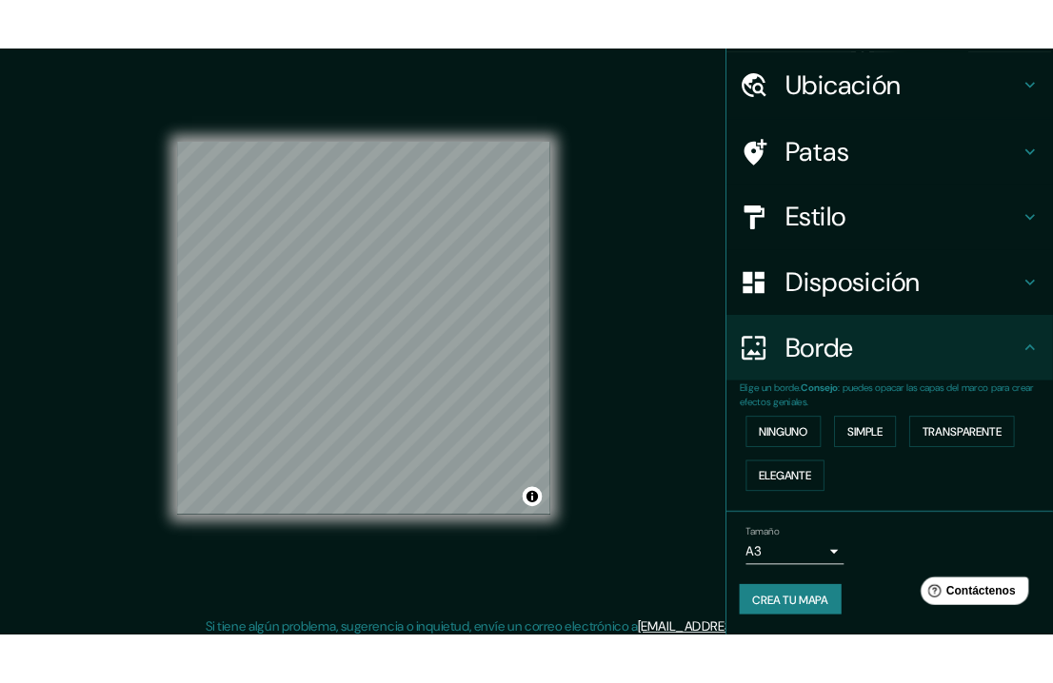
scroll to position [0, 0]
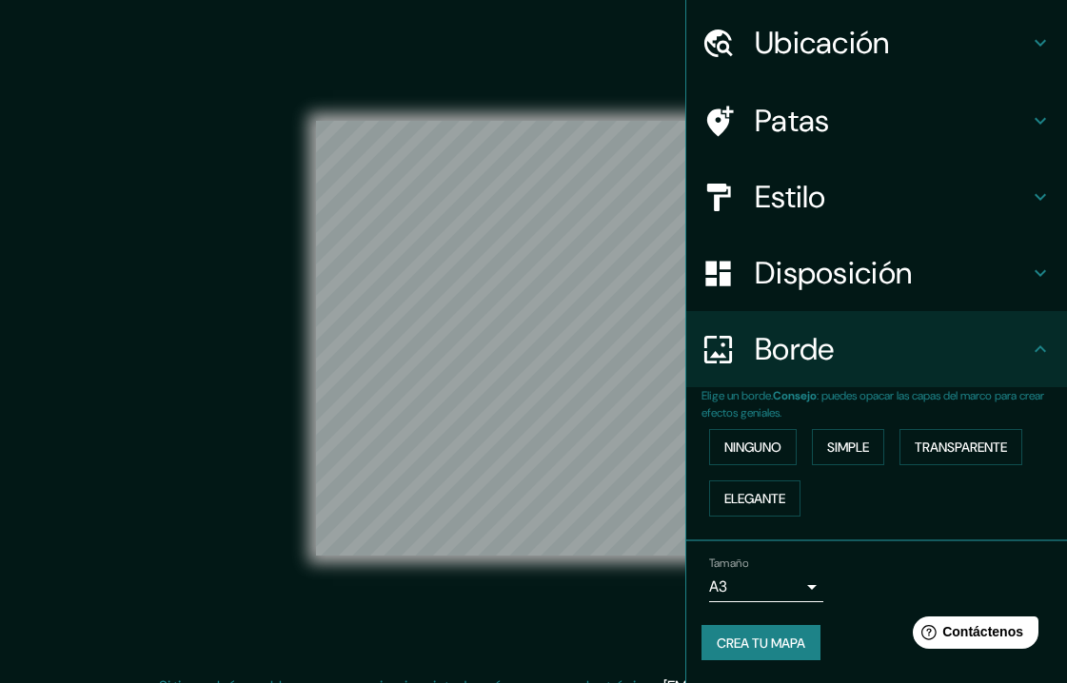
click at [790, 584] on body "Mappin Ubicación Quilicura, [GEOGRAPHIC_DATA], [GEOGRAPHIC_DATA] Patas Estilo D…" at bounding box center [533, 341] width 1067 height 683
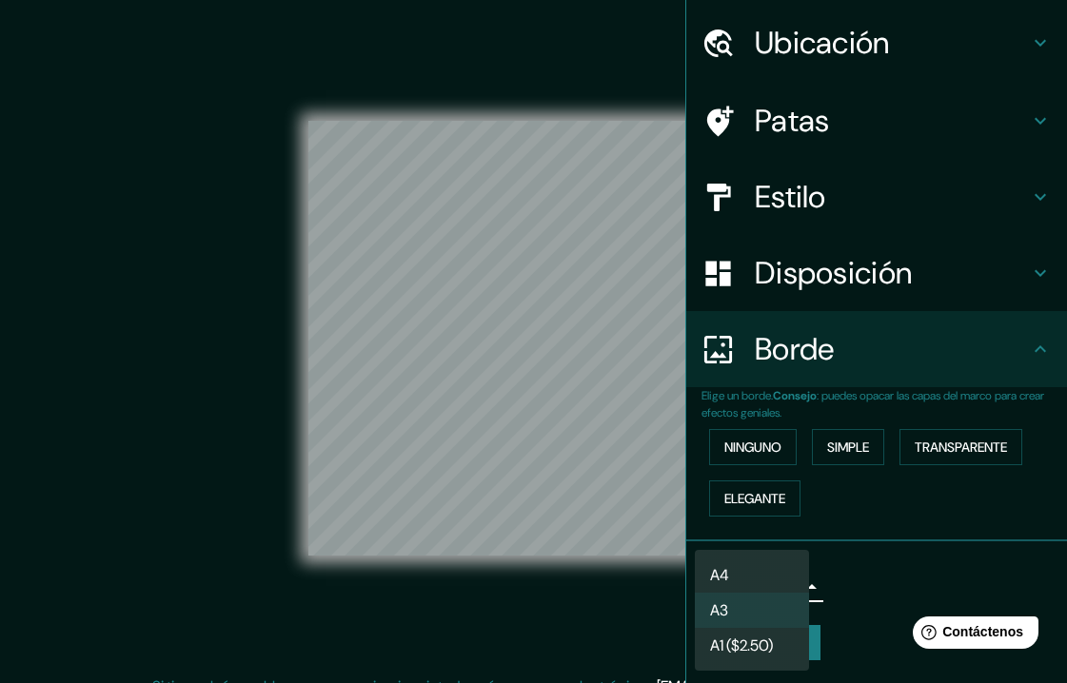
click at [867, 596] on div at bounding box center [533, 341] width 1067 height 683
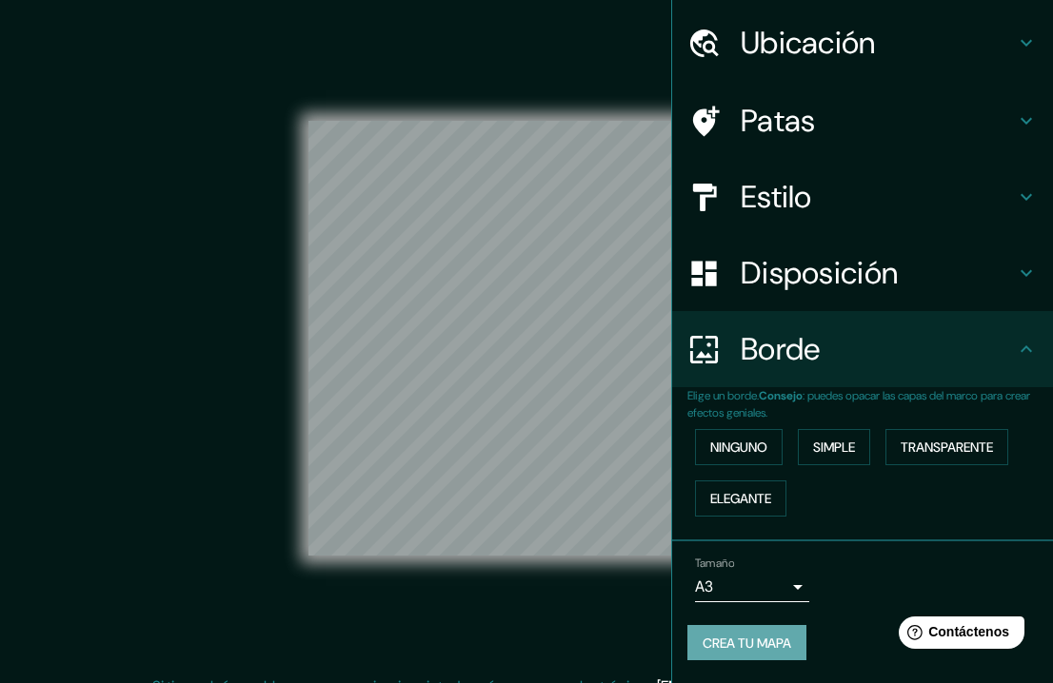
click at [757, 647] on font "Crea tu mapa" at bounding box center [746, 643] width 89 height 17
